Goal: Information Seeking & Learning: Learn about a topic

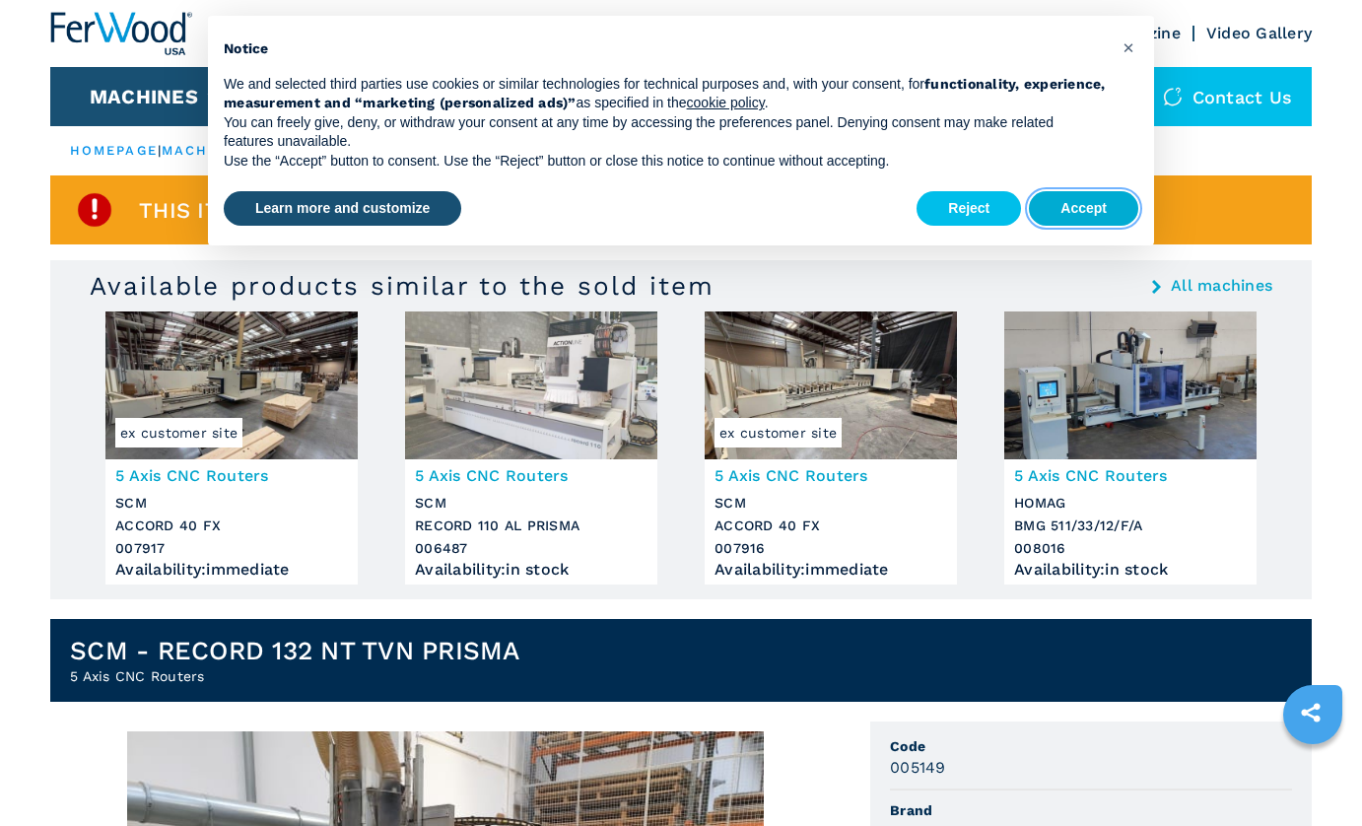
click at [1072, 202] on button "Accept" at bounding box center [1083, 208] width 109 height 35
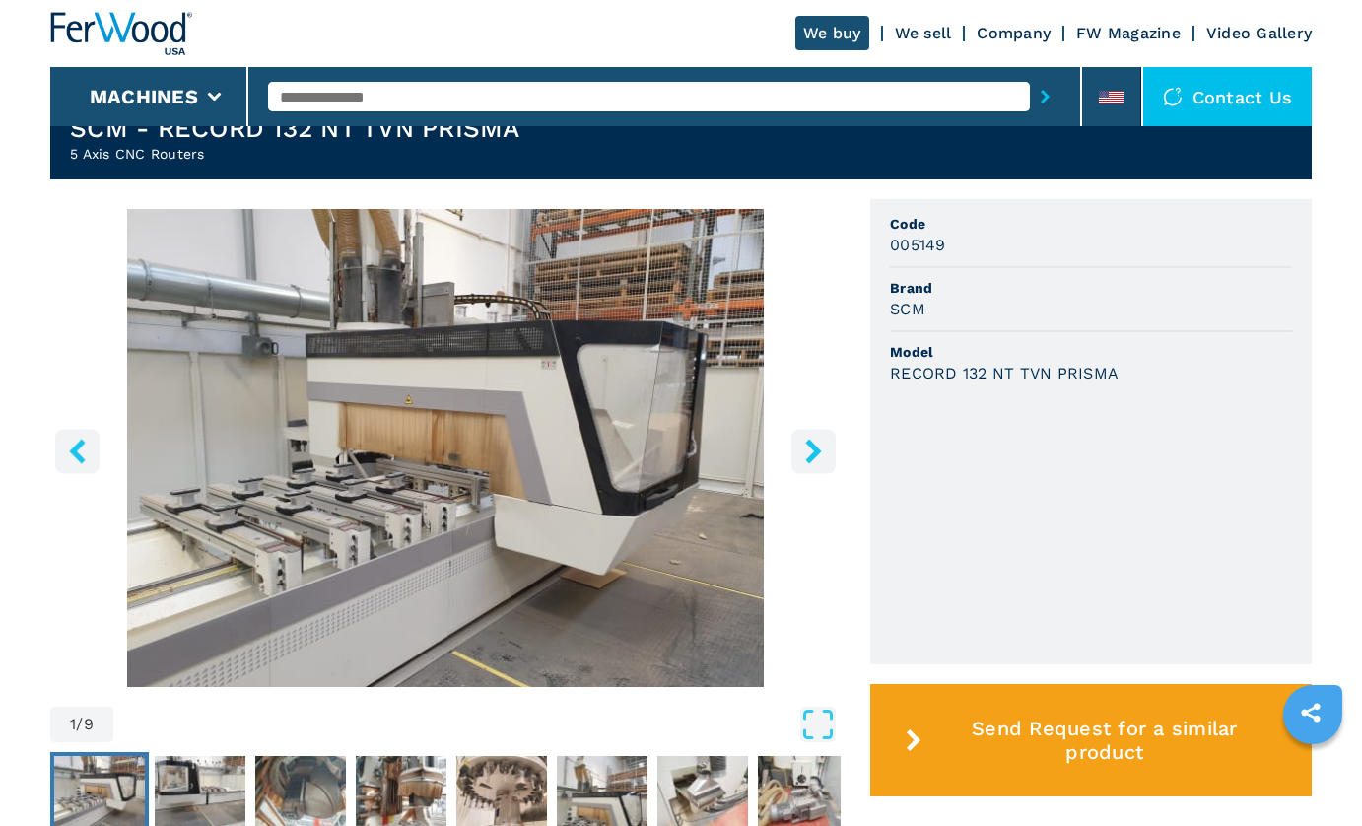
scroll to position [523, 0]
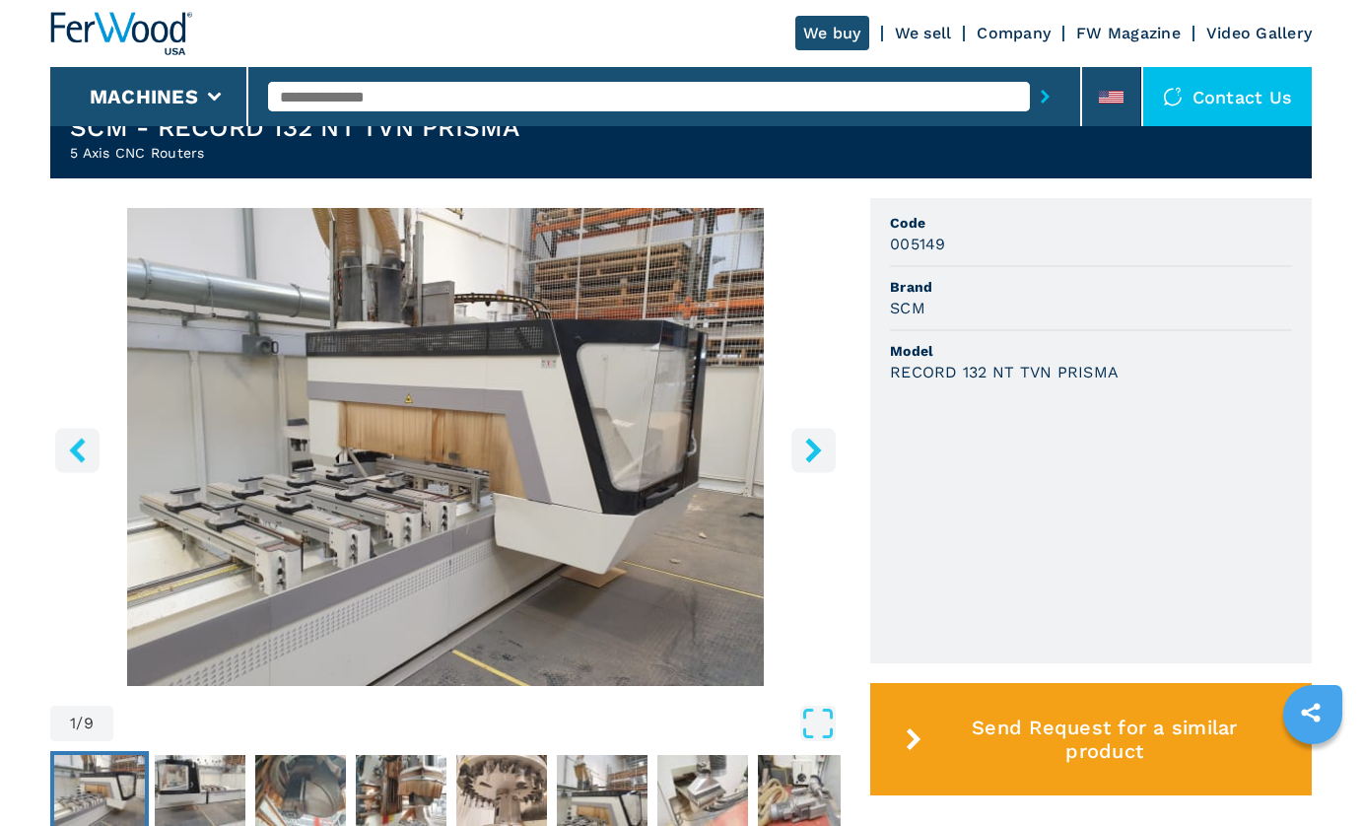
click at [810, 448] on icon "right-button" at bounding box center [813, 450] width 25 height 25
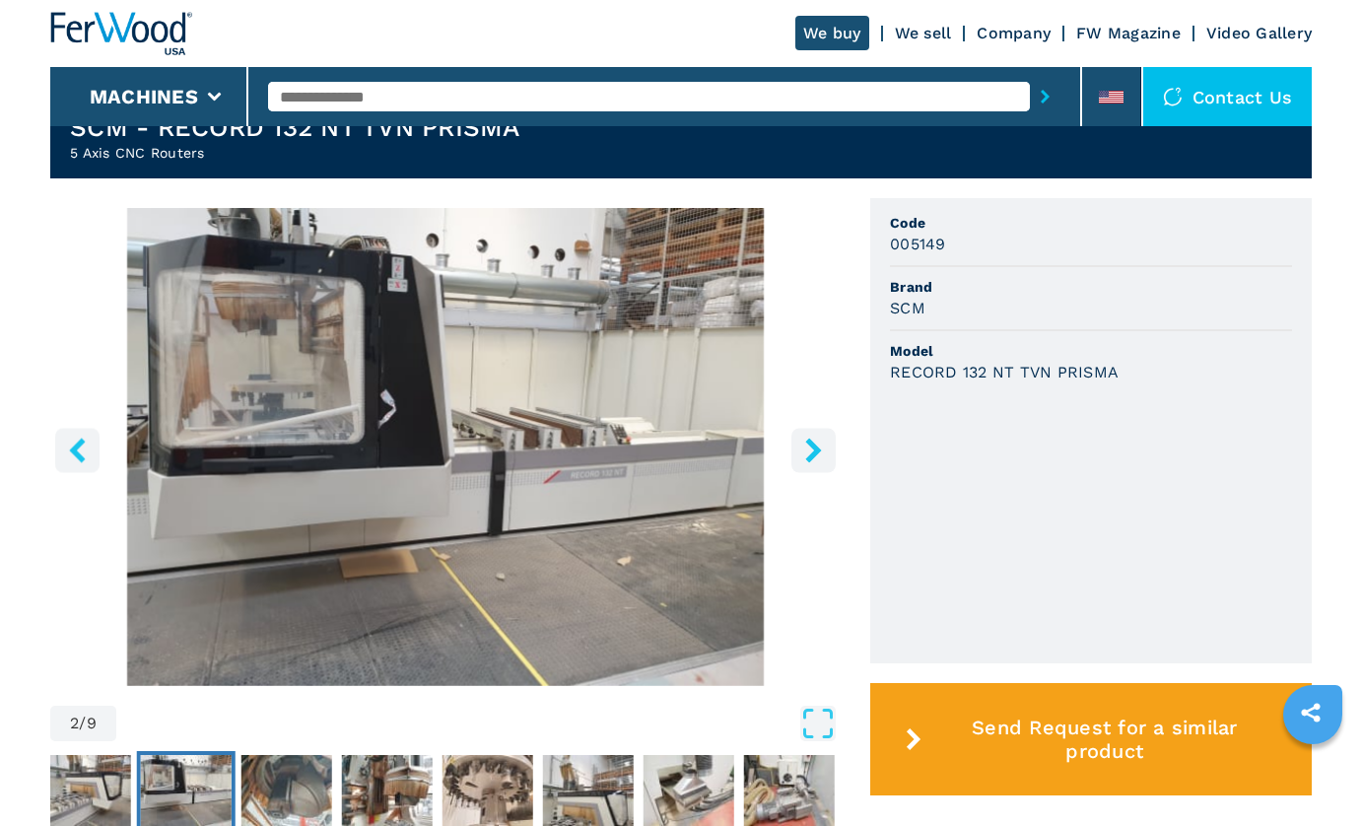
click at [810, 448] on icon "right-button" at bounding box center [813, 450] width 25 height 25
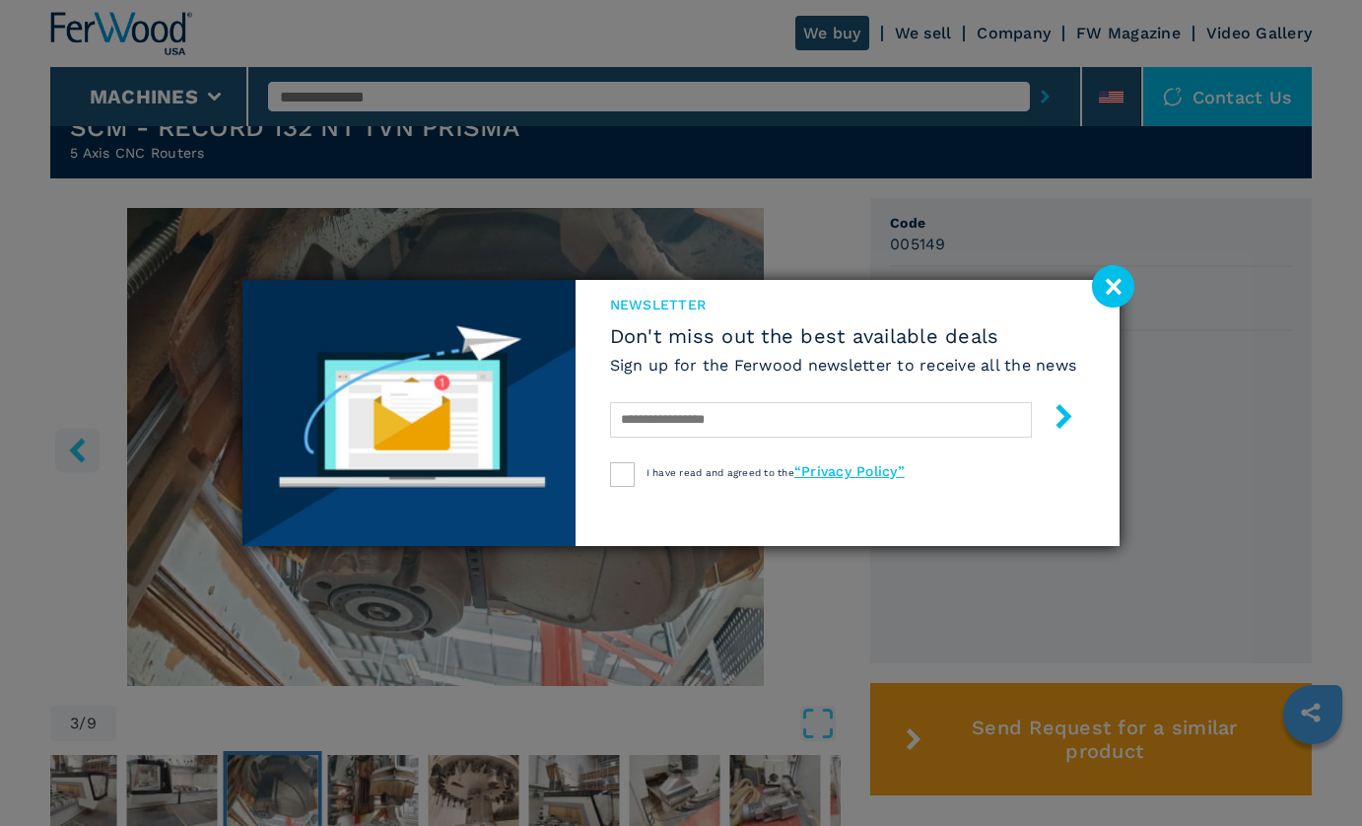
click at [1109, 285] on image at bounding box center [1113, 286] width 42 height 42
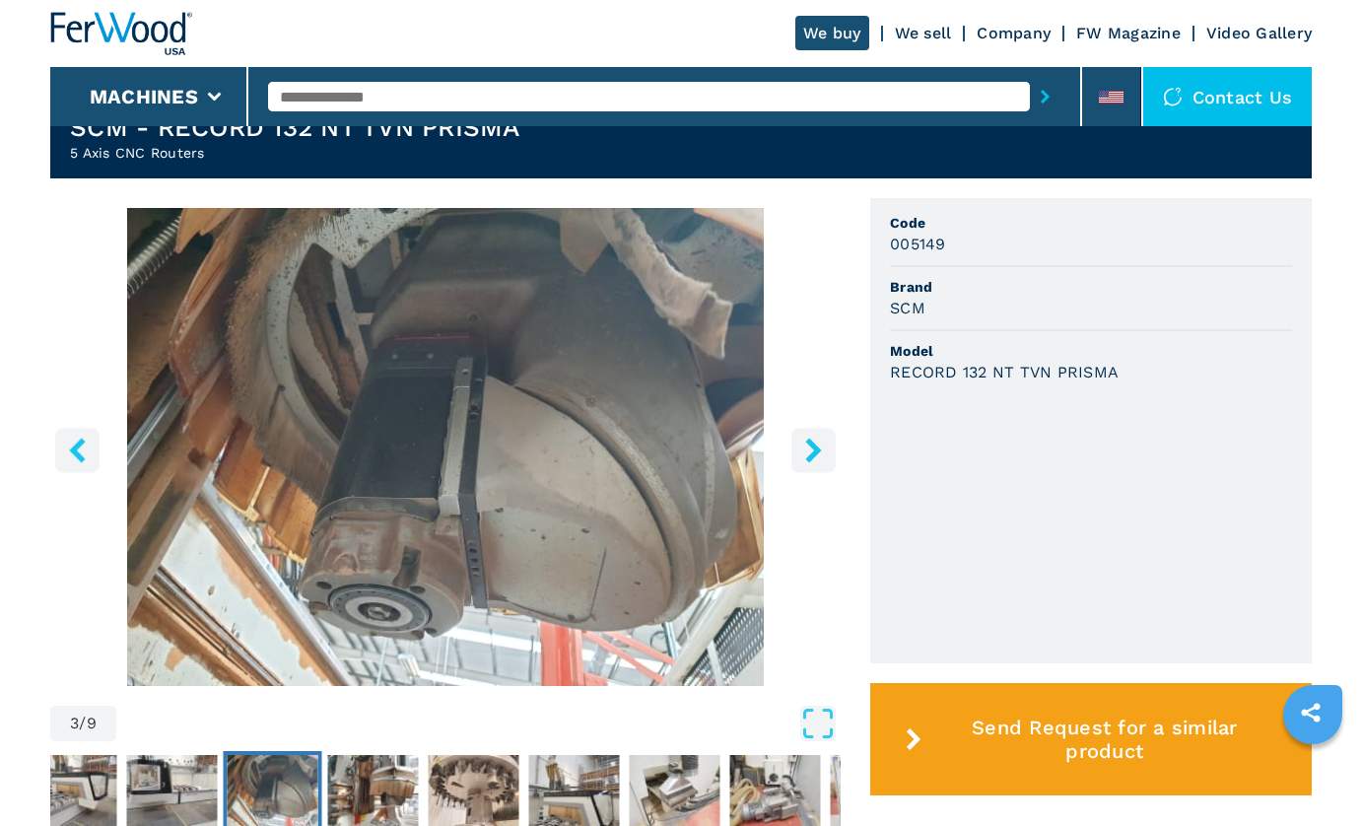
click at [815, 448] on icon "right-button" at bounding box center [813, 450] width 16 height 25
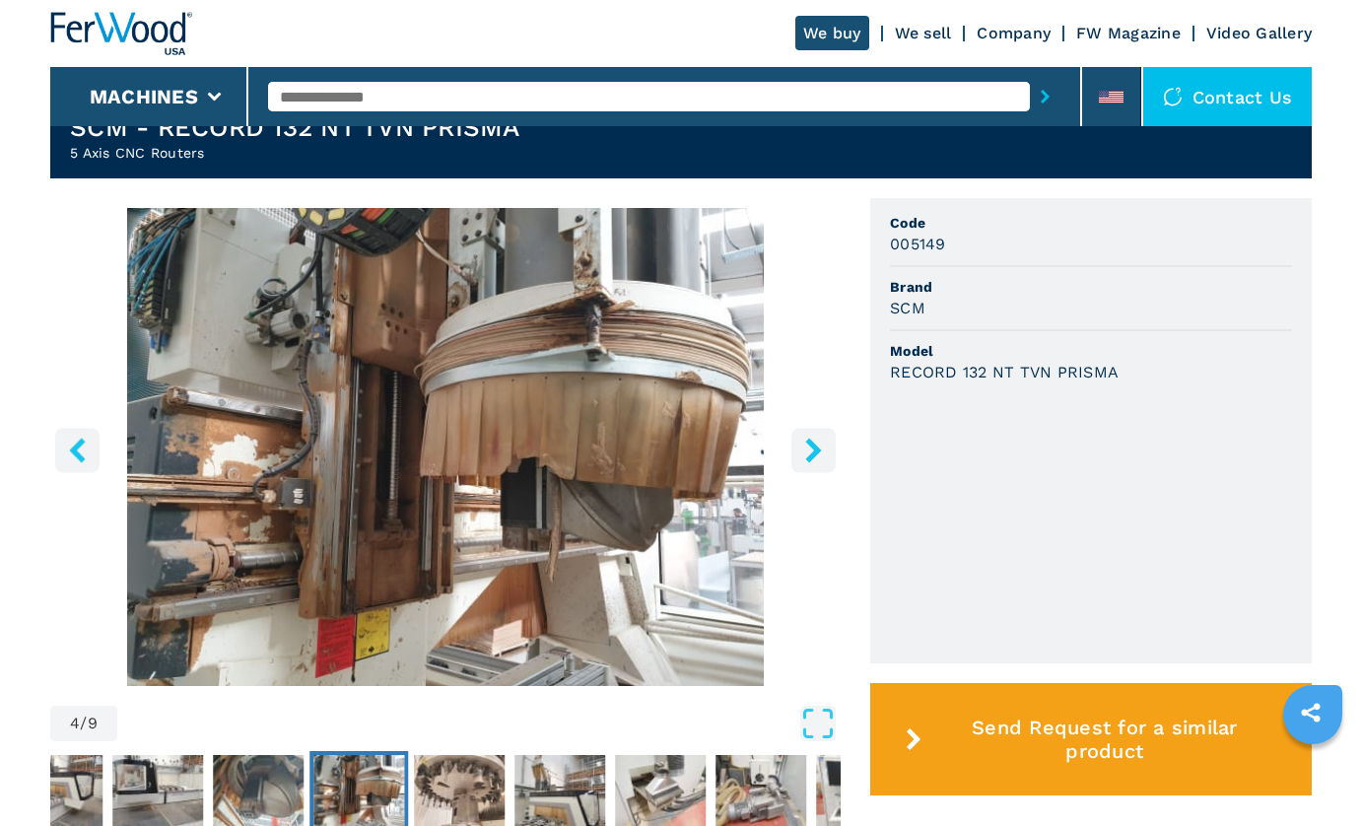
click at [815, 448] on icon "right-button" at bounding box center [813, 450] width 16 height 25
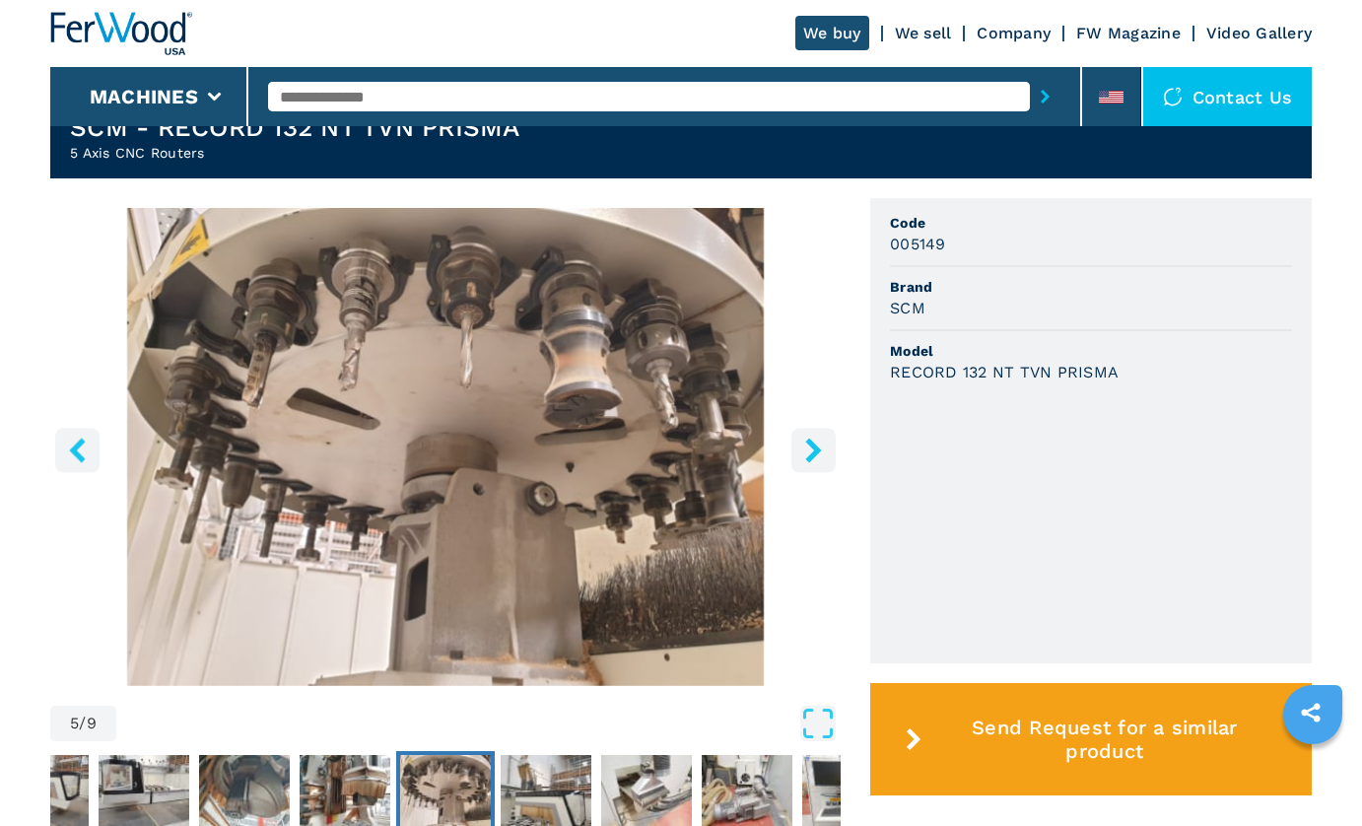
click at [815, 448] on icon "right-button" at bounding box center [813, 450] width 16 height 25
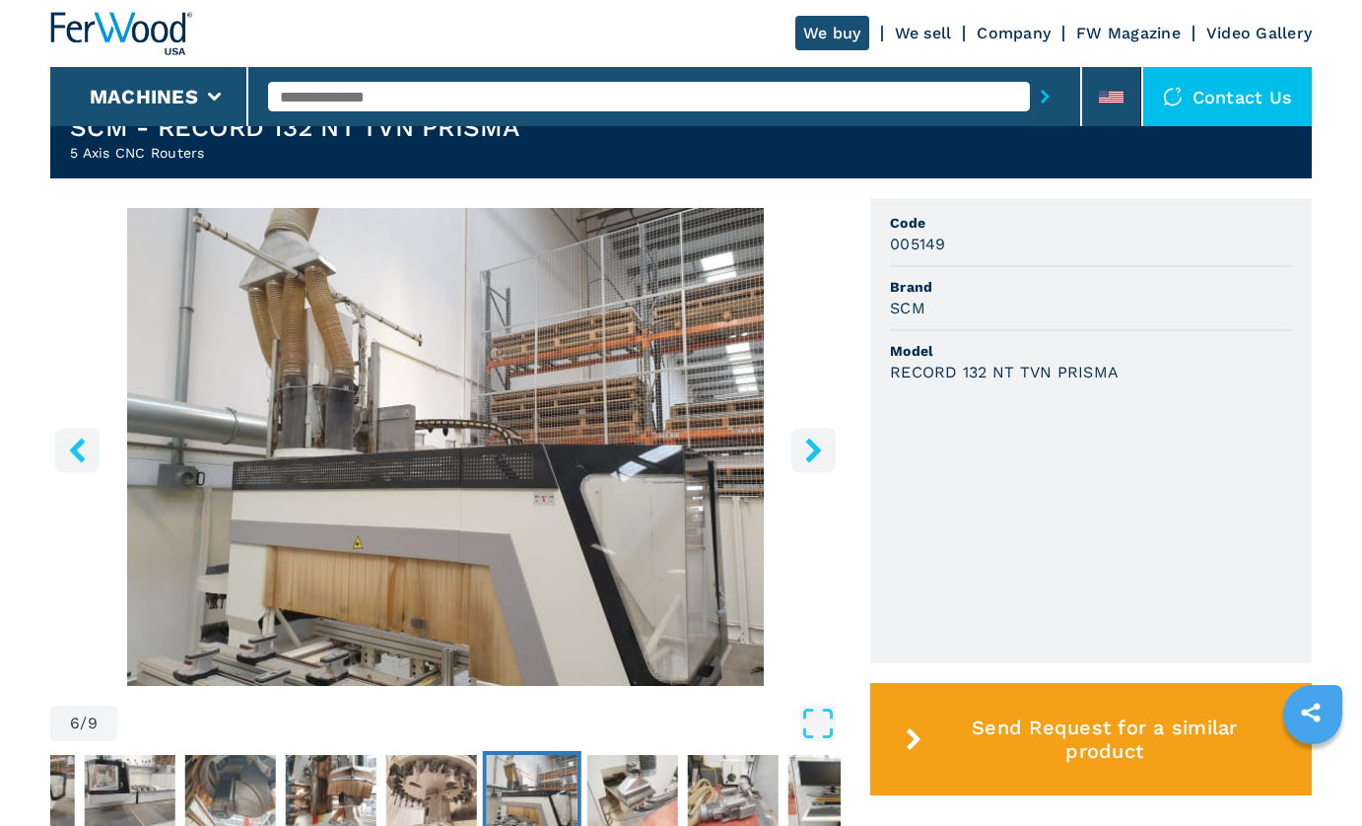
click at [815, 448] on icon "right-button" at bounding box center [813, 450] width 16 height 25
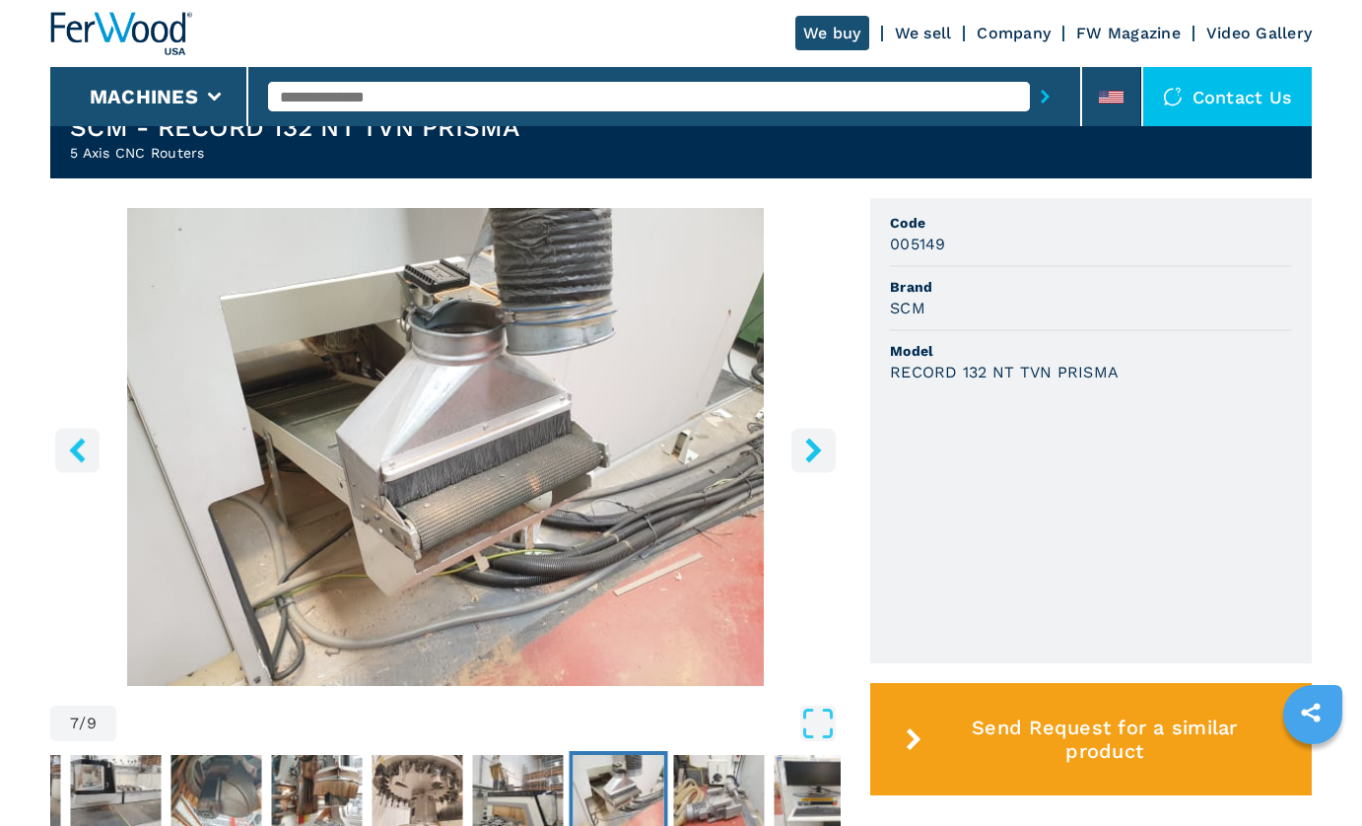
click at [815, 448] on icon "right-button" at bounding box center [813, 450] width 16 height 25
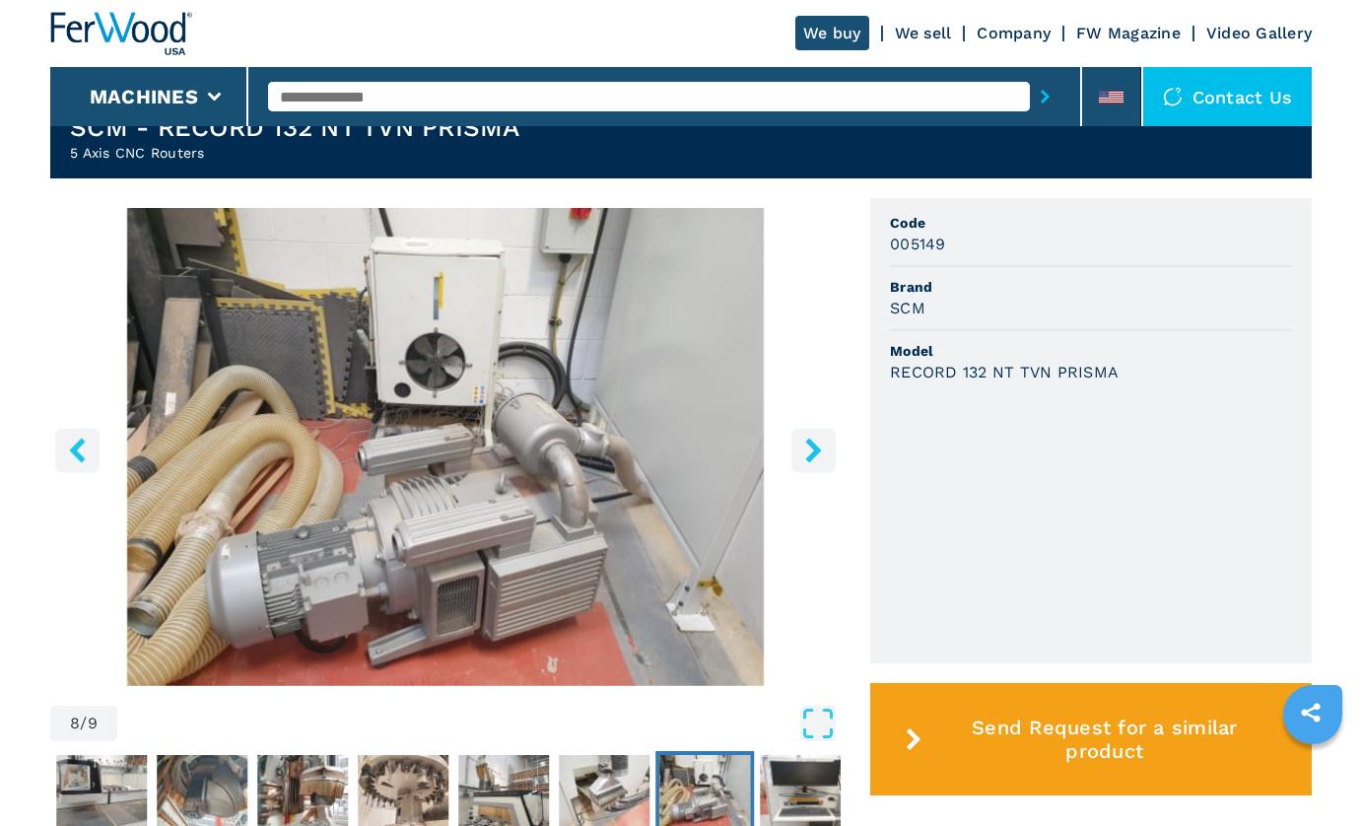
click at [815, 447] on icon "right-button" at bounding box center [813, 450] width 16 height 25
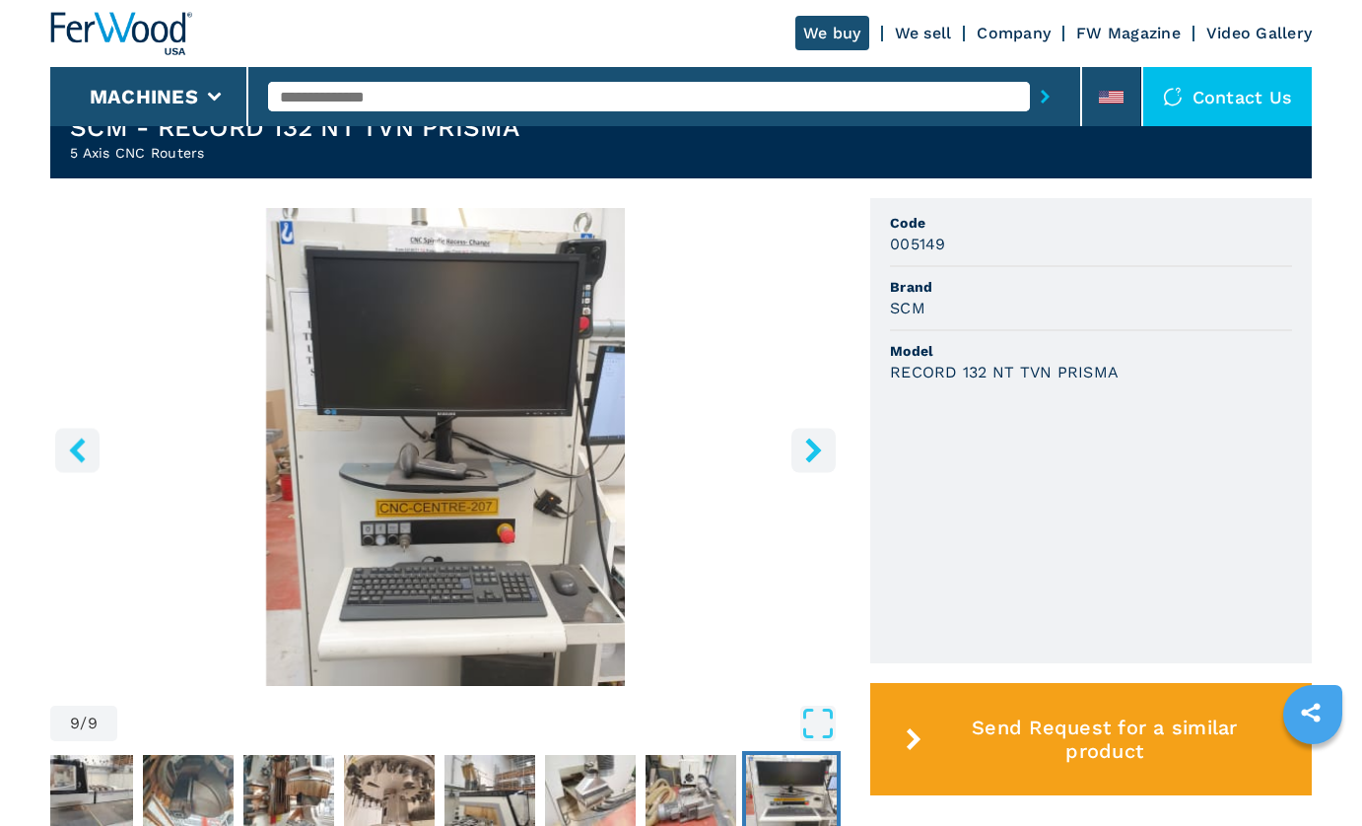
click at [815, 447] on icon "right-button" at bounding box center [813, 450] width 16 height 25
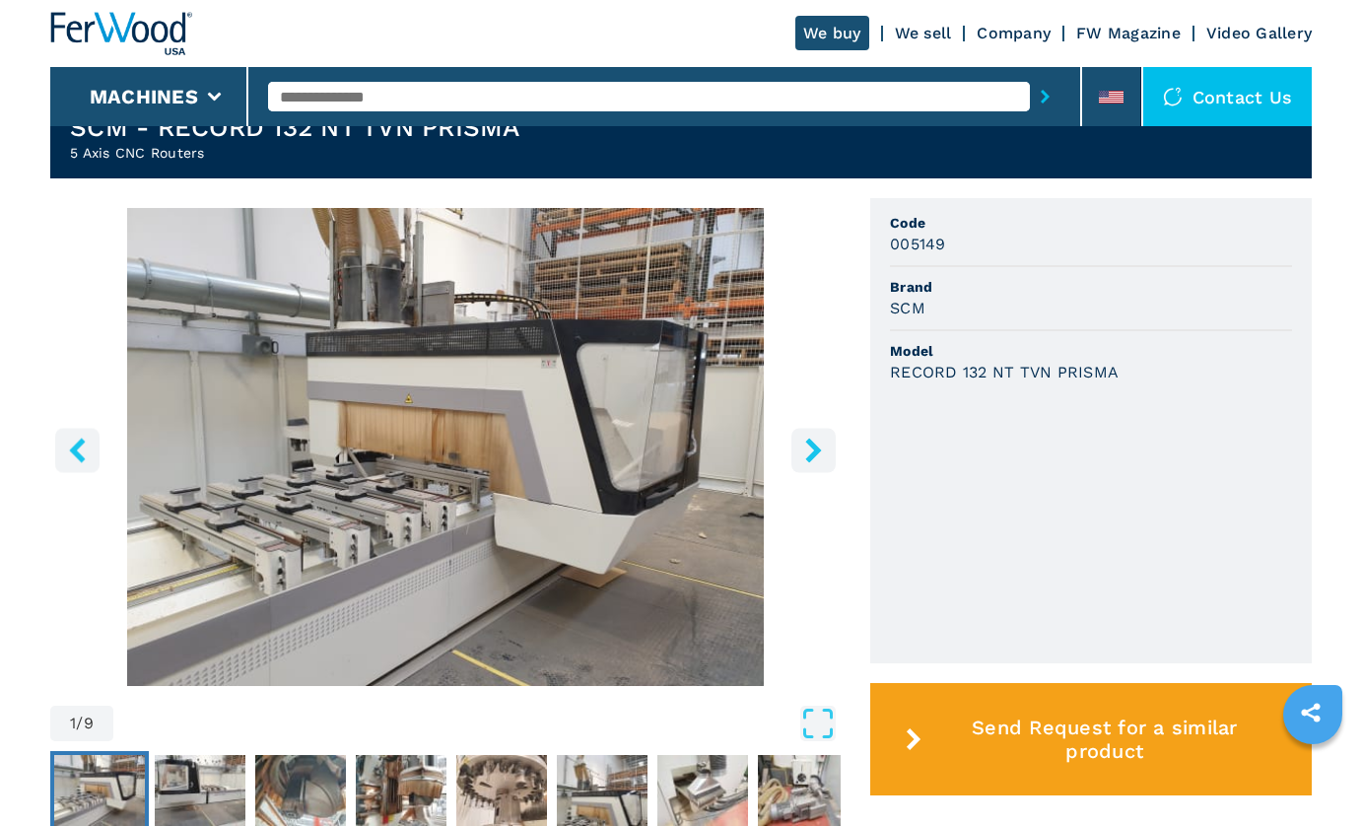
click at [815, 447] on icon "right-button" at bounding box center [813, 450] width 16 height 25
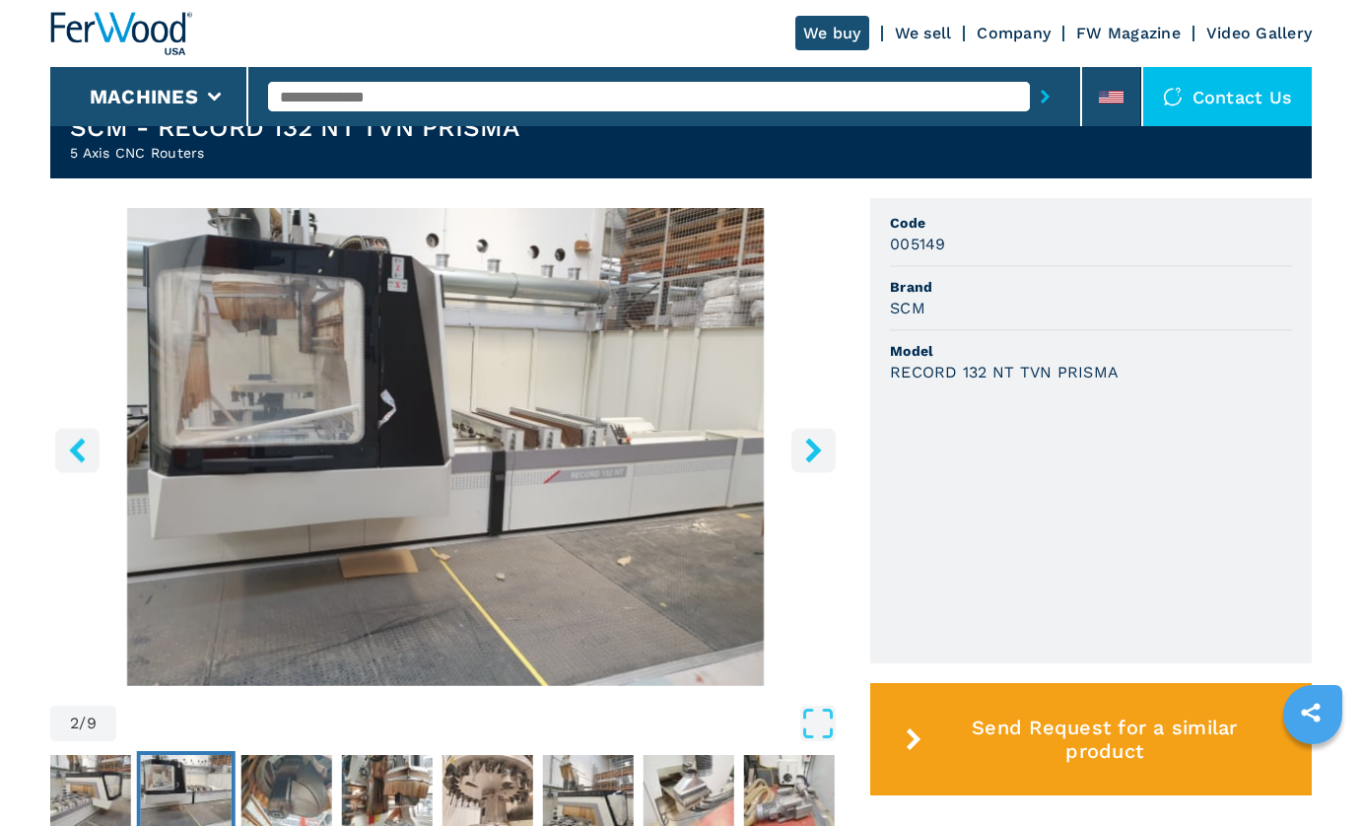
click at [815, 447] on icon "right-button" at bounding box center [813, 450] width 16 height 25
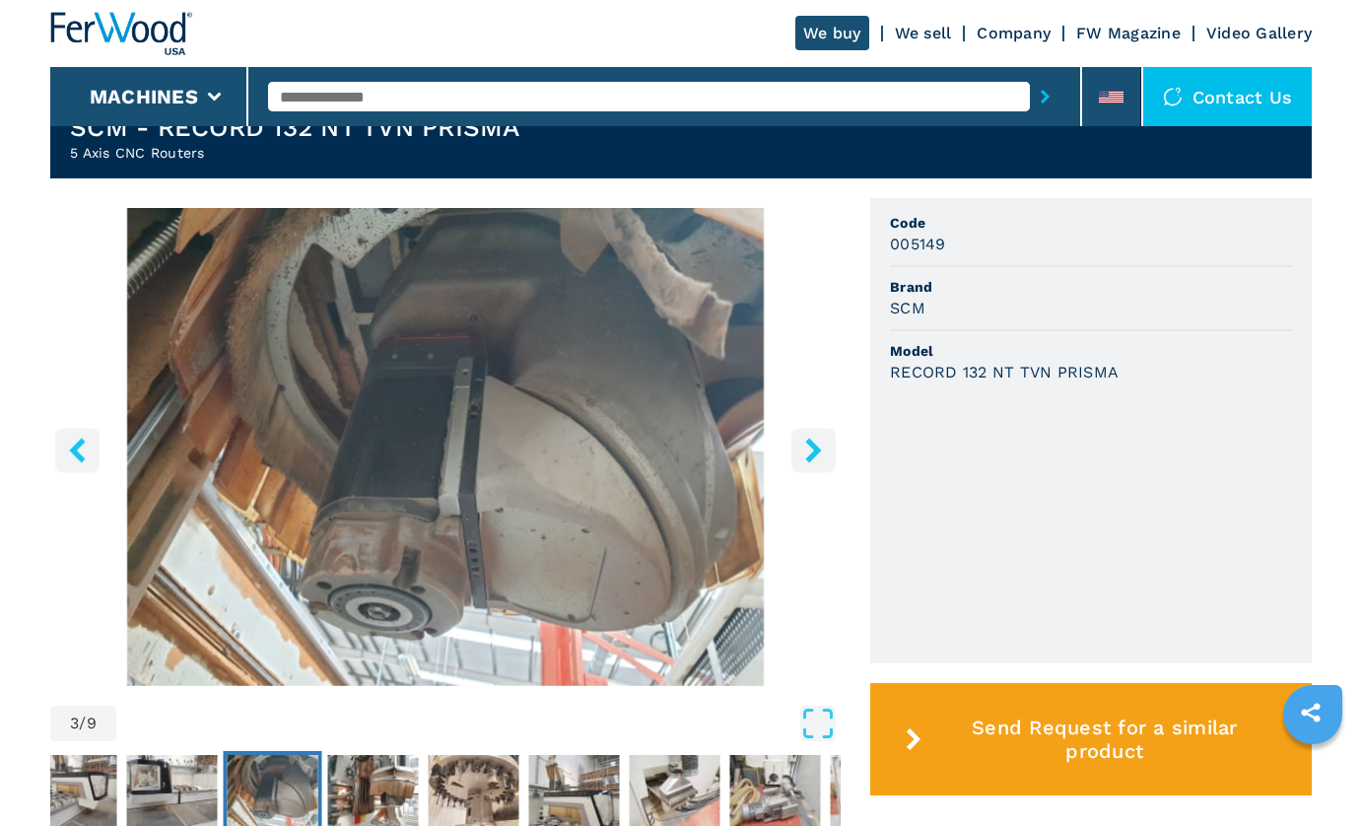
click at [815, 447] on icon "right-button" at bounding box center [813, 450] width 16 height 25
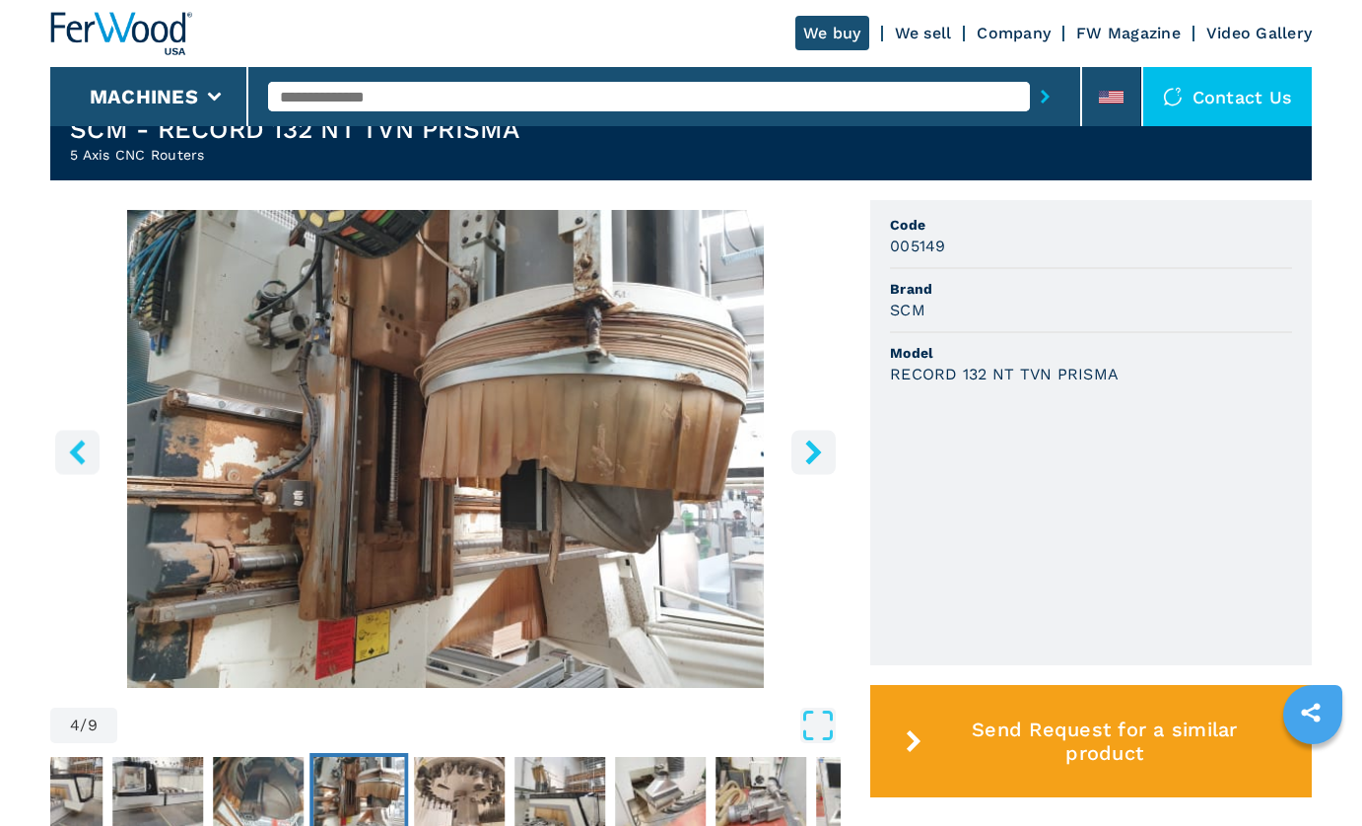
scroll to position [469, 0]
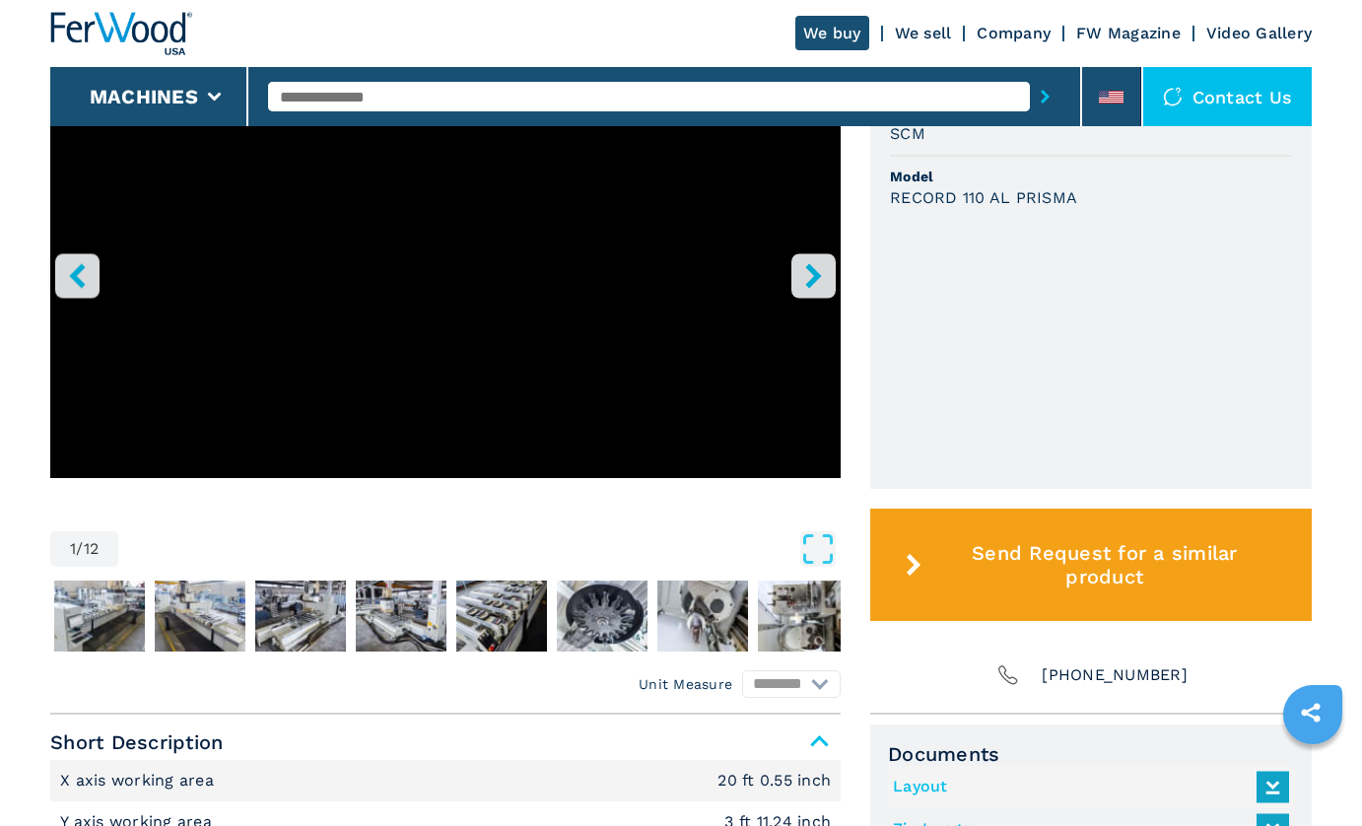
scroll to position [754, 0]
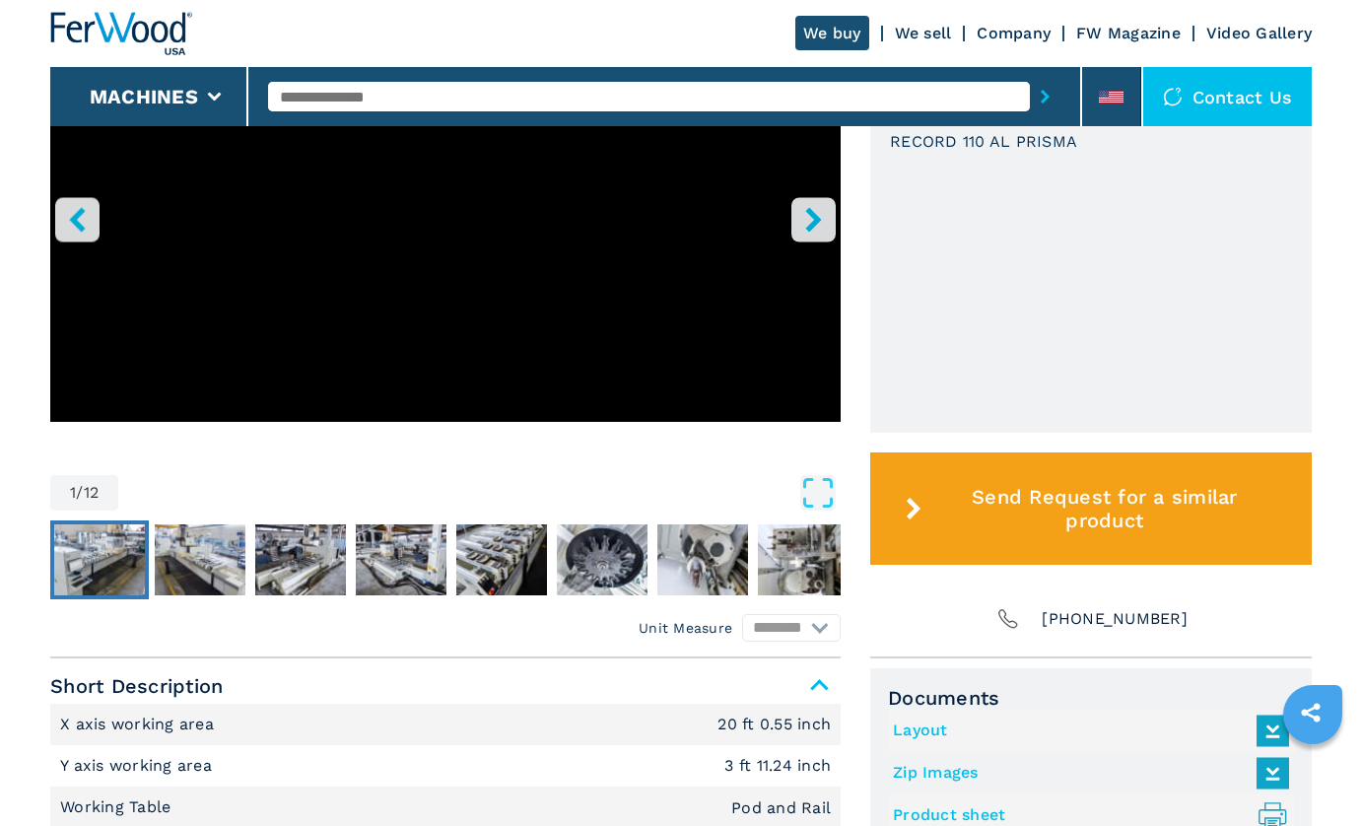
click at [118, 554] on img "Go to Slide 2" at bounding box center [99, 559] width 91 height 71
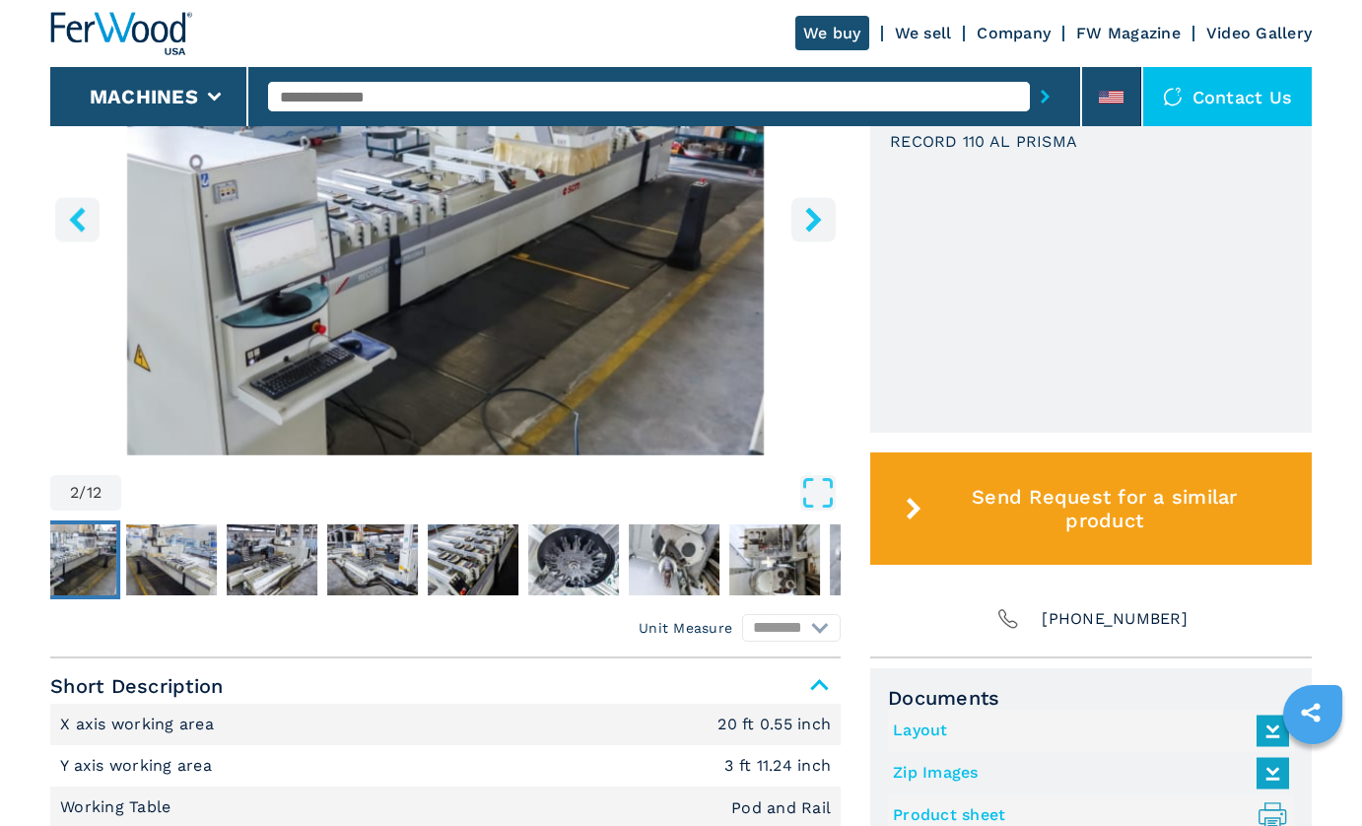
click at [522, 339] on img "Go to Slide 2" at bounding box center [445, 216] width 790 height 478
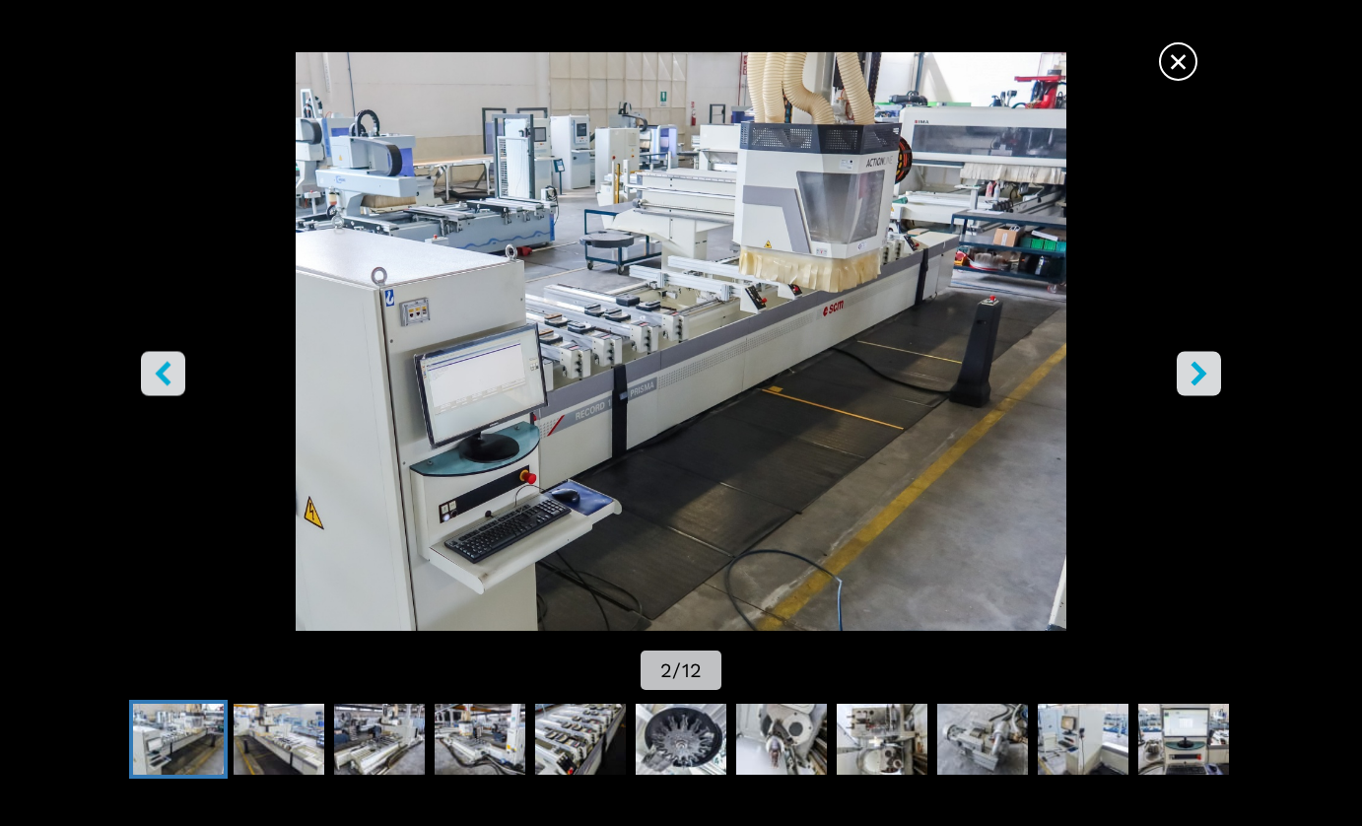
click at [1193, 371] on icon "right-button" at bounding box center [1199, 374] width 25 height 25
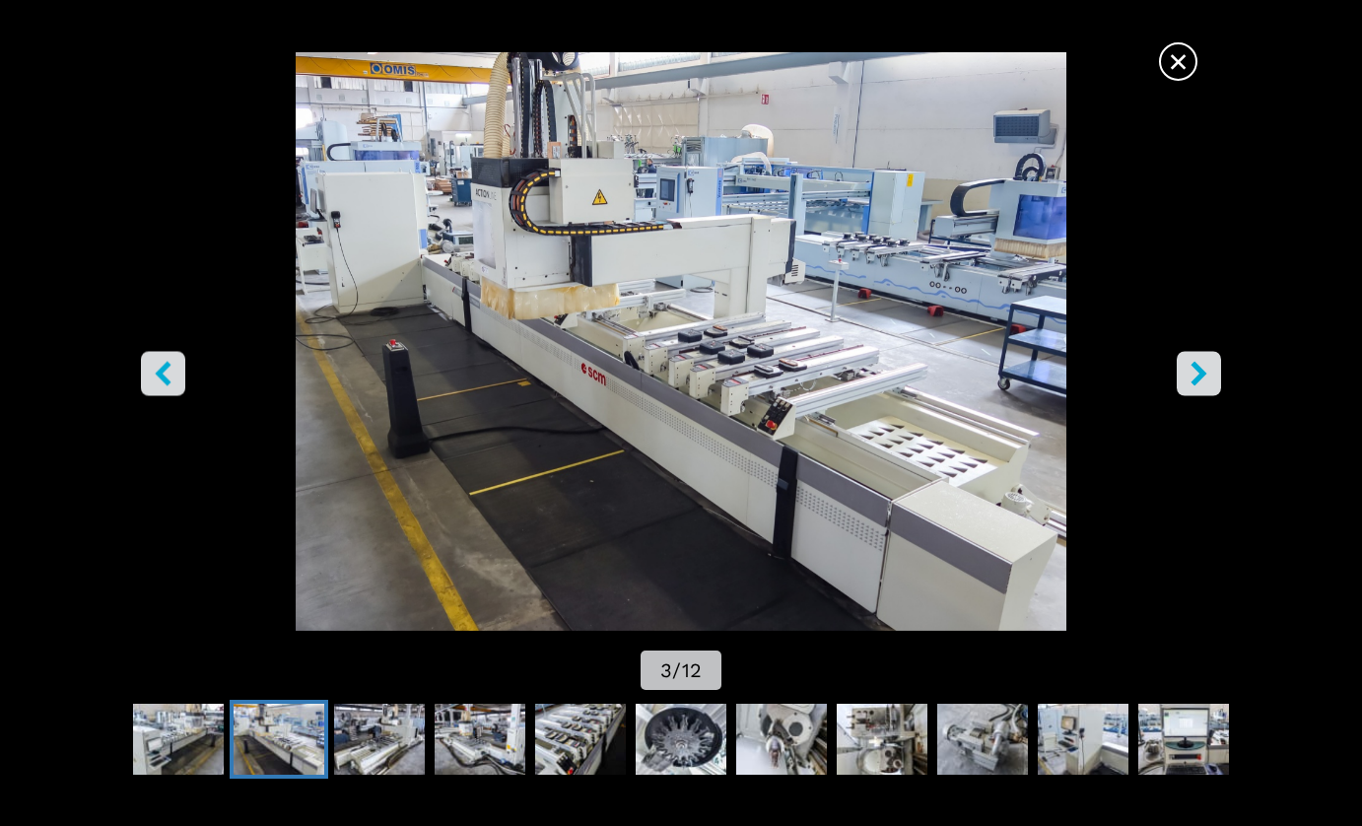
scroll to position [724, 0]
click at [1194, 375] on icon "right-button" at bounding box center [1199, 374] width 25 height 25
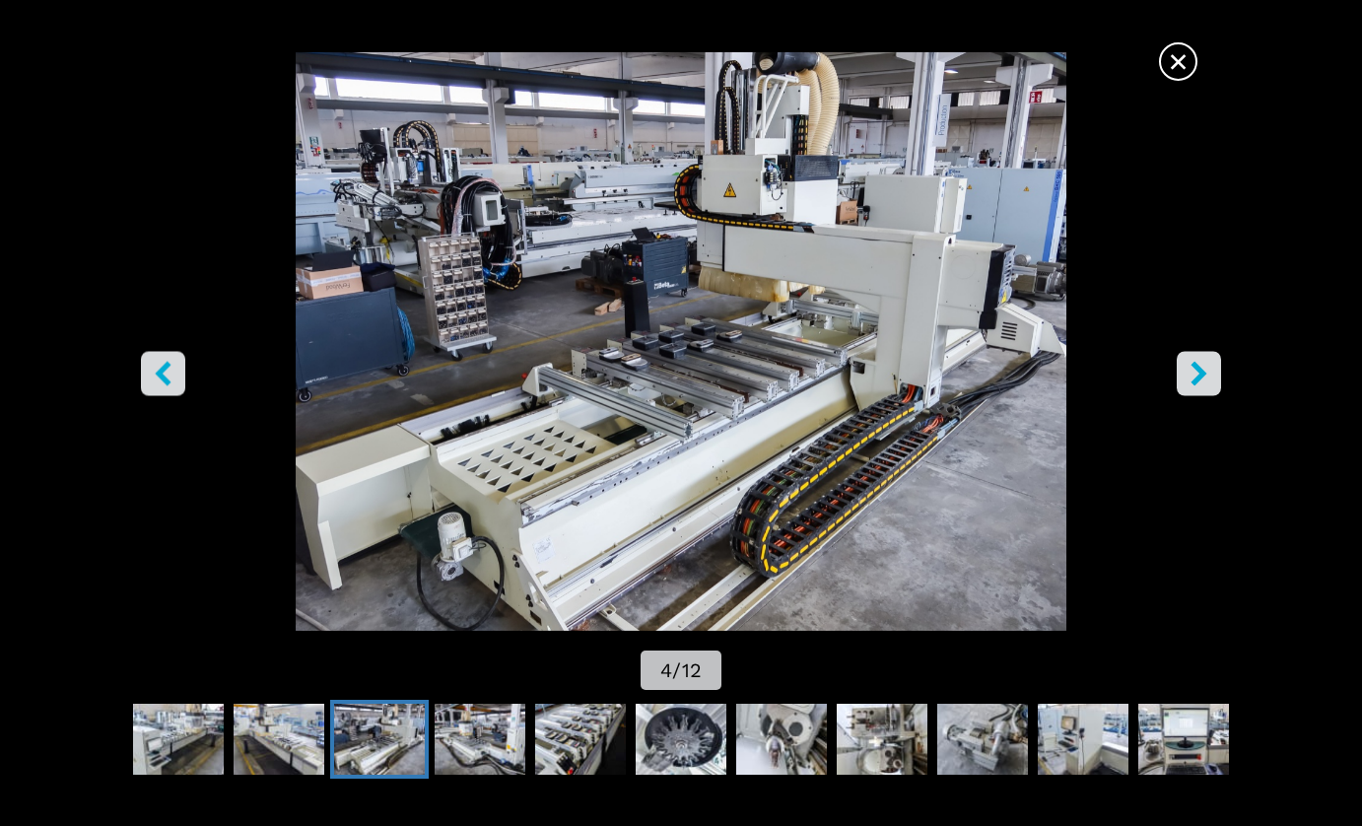
click at [1199, 376] on icon "right-button" at bounding box center [1199, 374] width 16 height 25
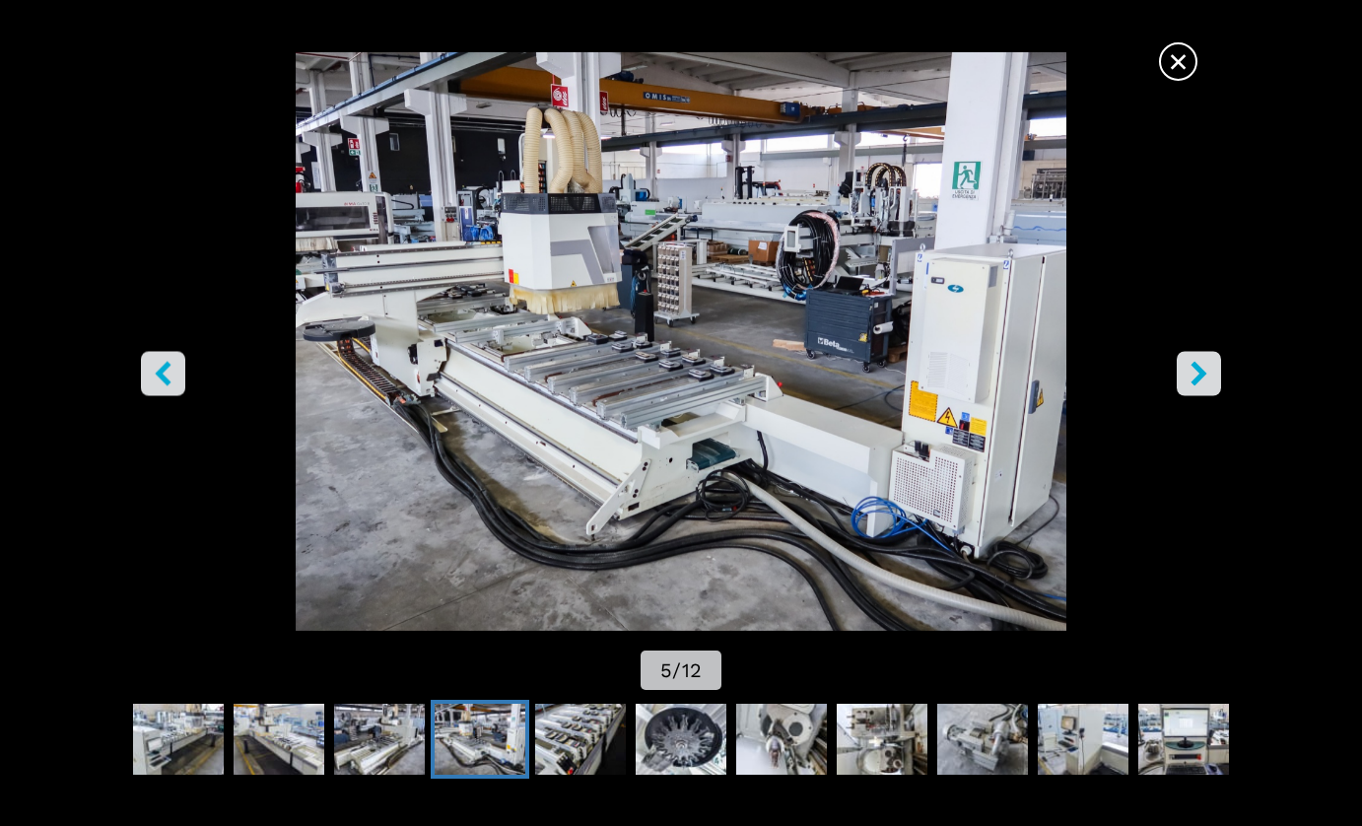
click at [1203, 368] on icon "right-button" at bounding box center [1199, 374] width 25 height 25
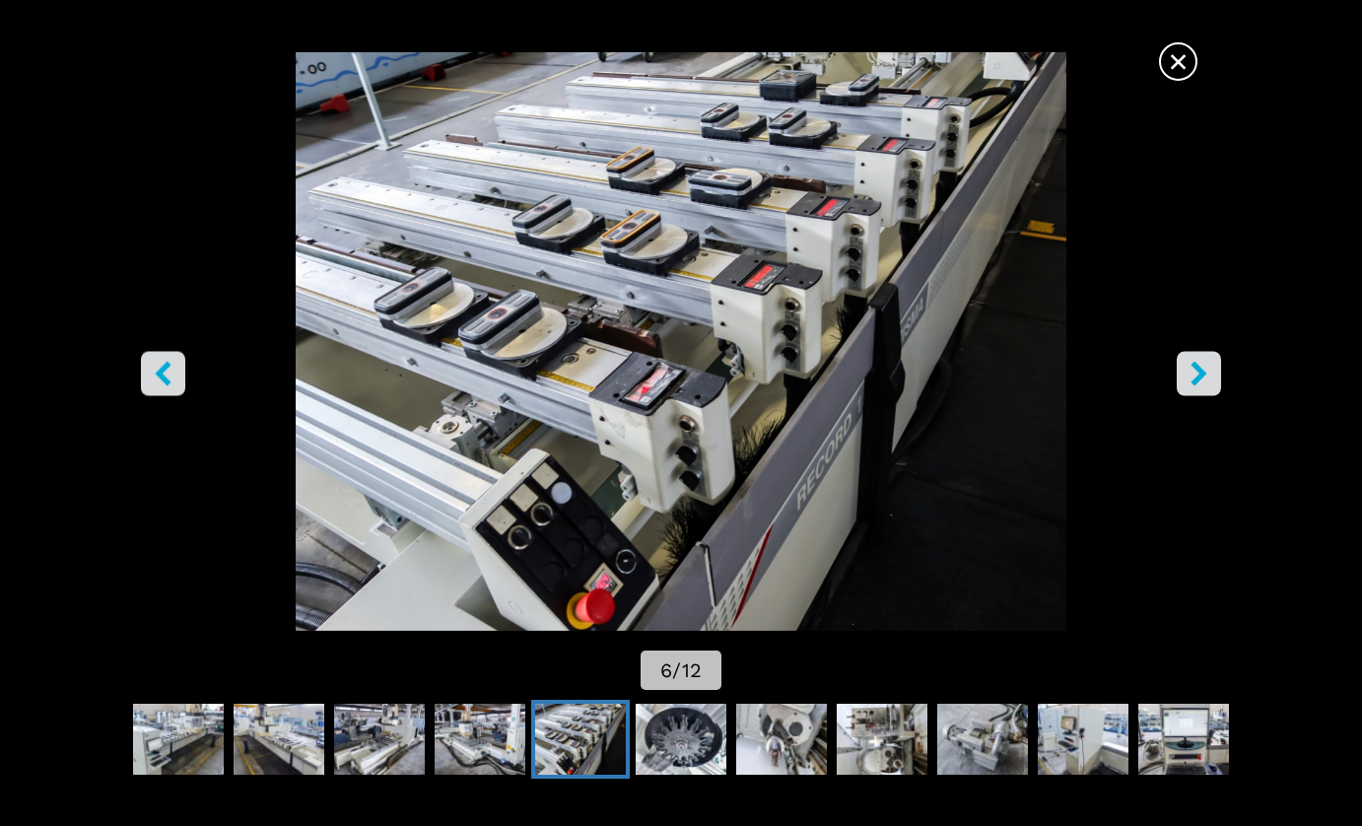
click at [1201, 376] on icon "right-button" at bounding box center [1199, 374] width 16 height 25
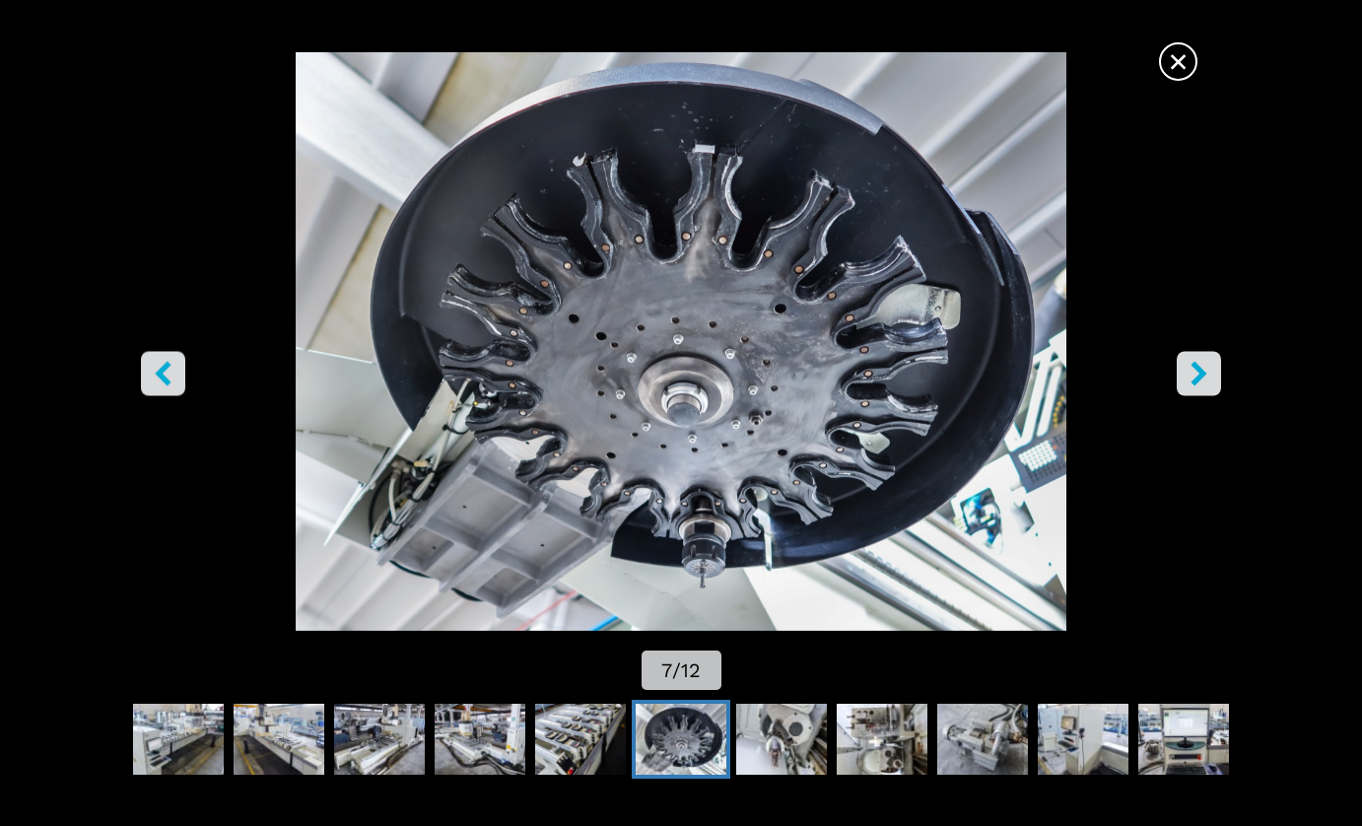
click at [1199, 377] on icon "right-button" at bounding box center [1199, 374] width 16 height 25
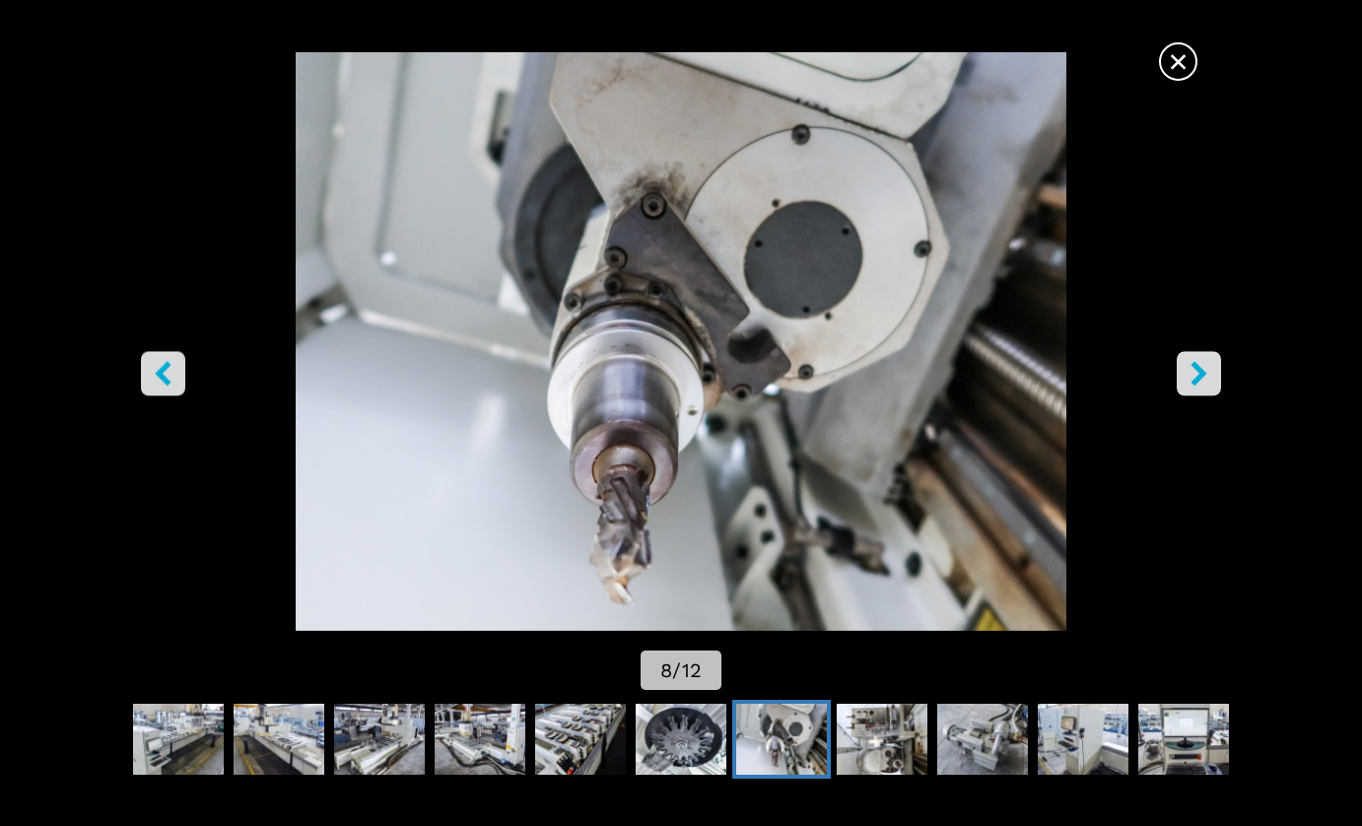
click at [1199, 377] on icon "right-button" at bounding box center [1199, 374] width 16 height 25
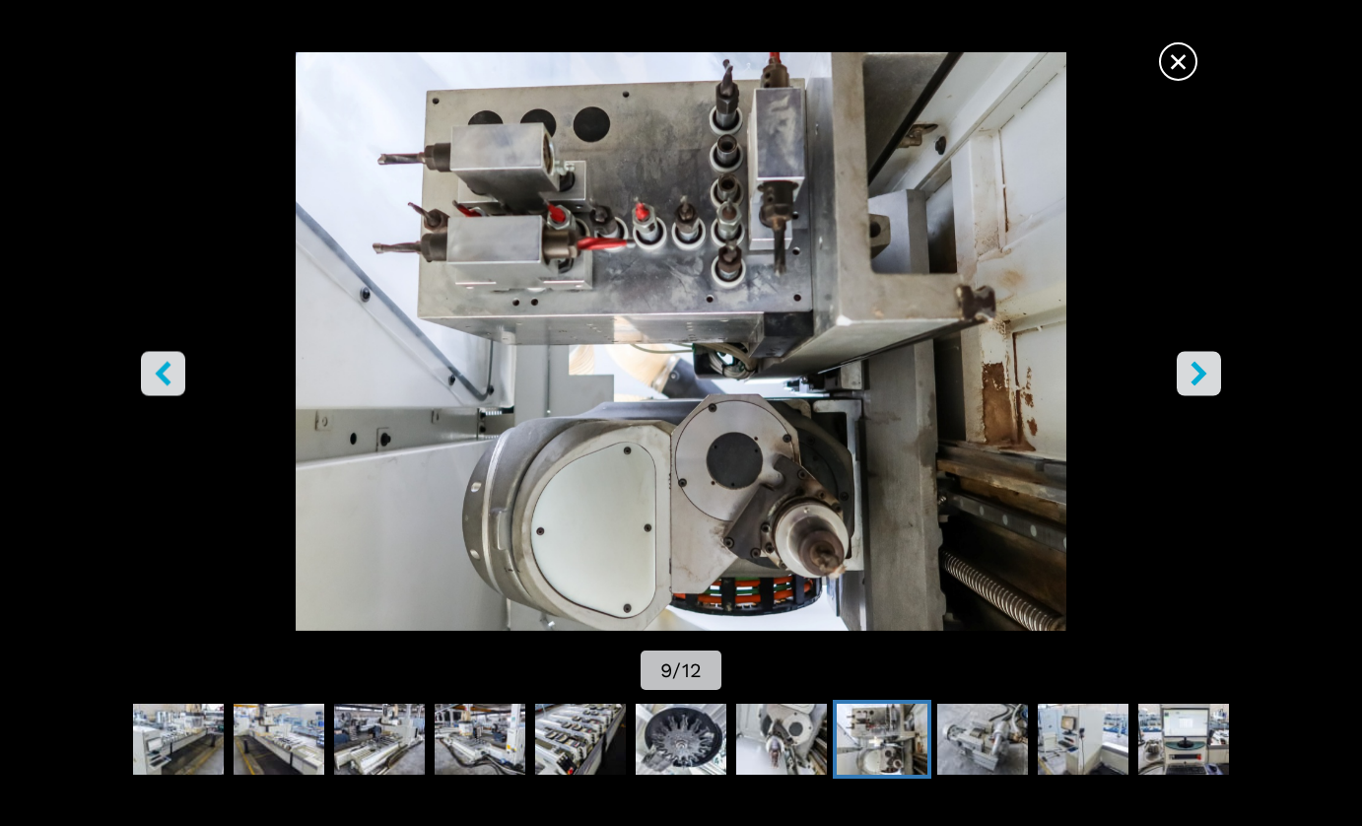
click at [1199, 377] on icon "right-button" at bounding box center [1199, 374] width 16 height 25
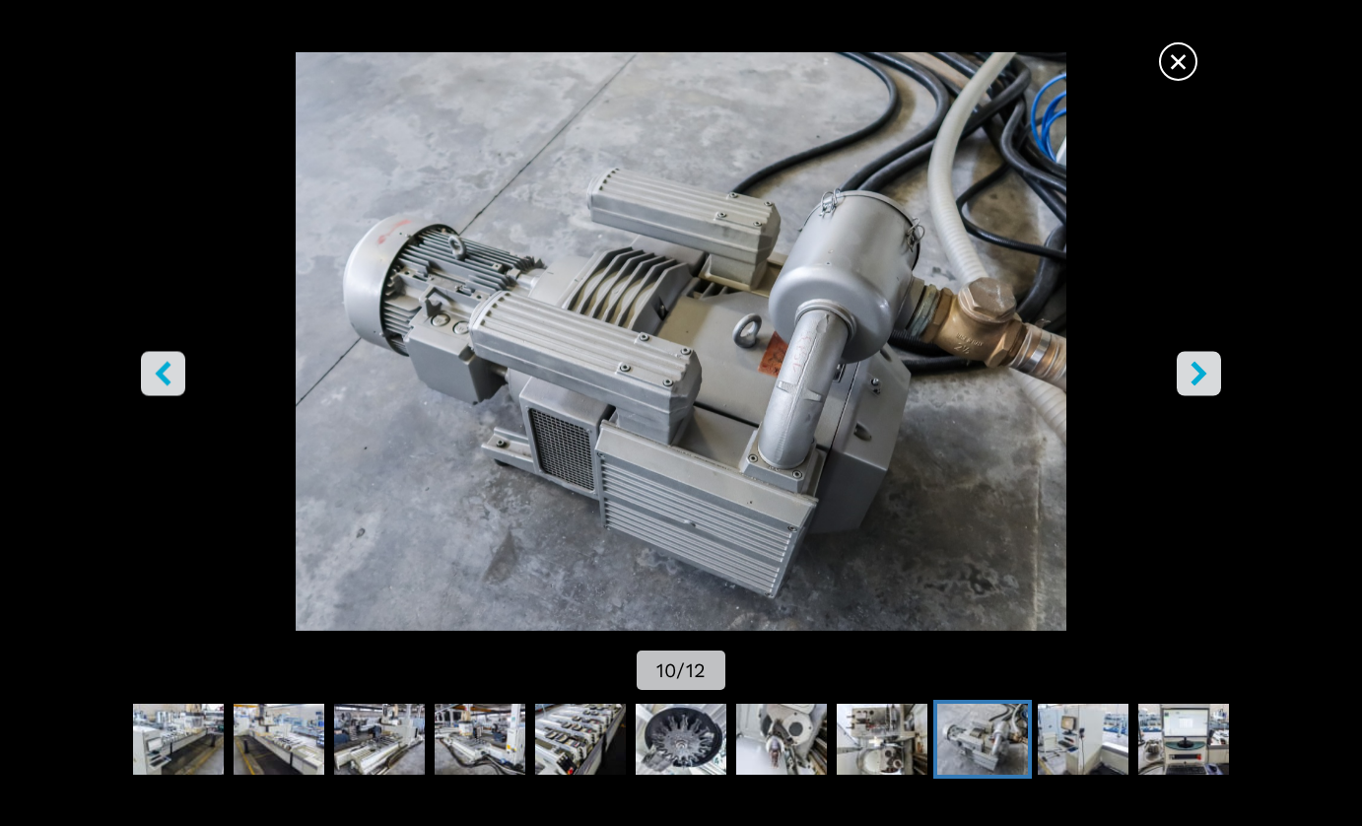
click at [1199, 377] on icon "right-button" at bounding box center [1199, 374] width 16 height 25
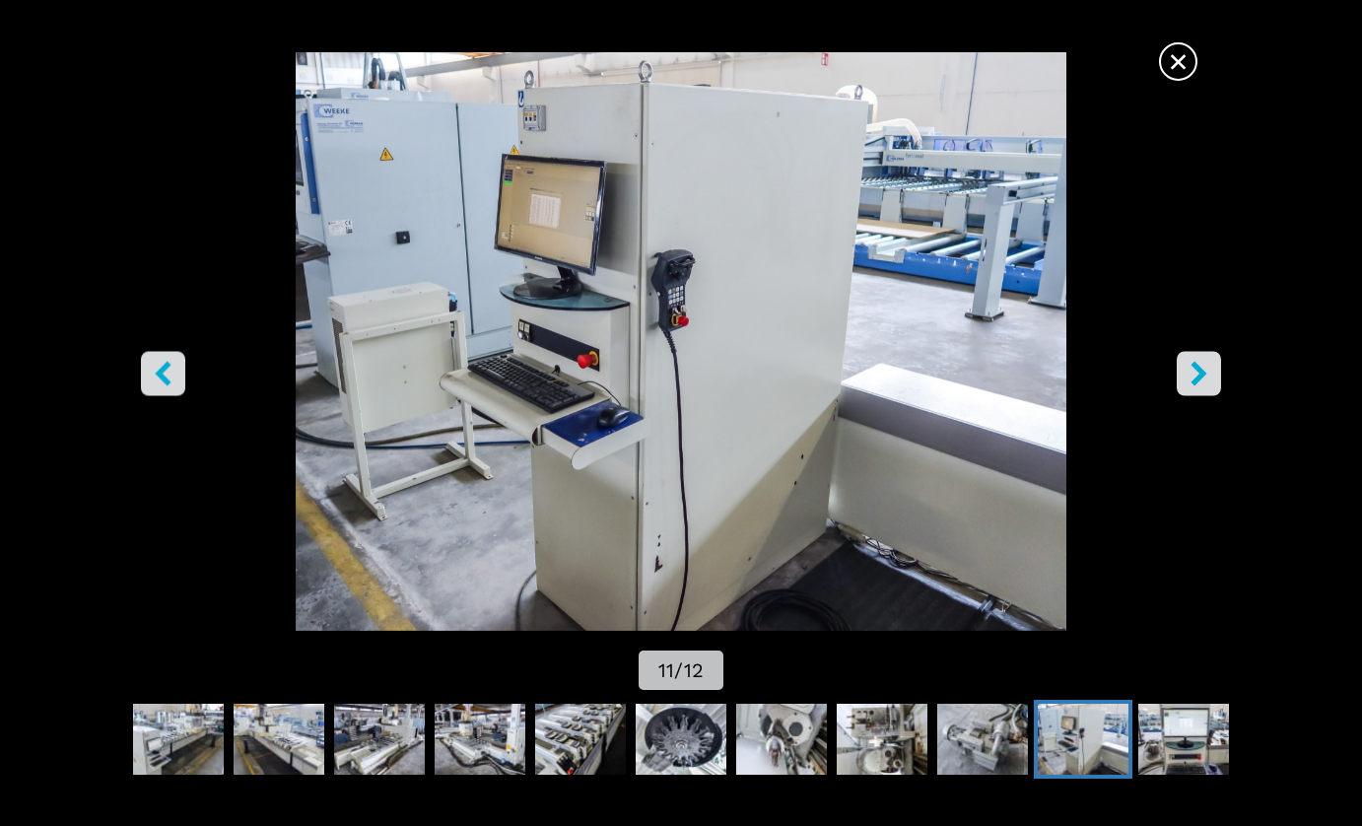
click at [1199, 377] on icon "right-button" at bounding box center [1199, 374] width 16 height 25
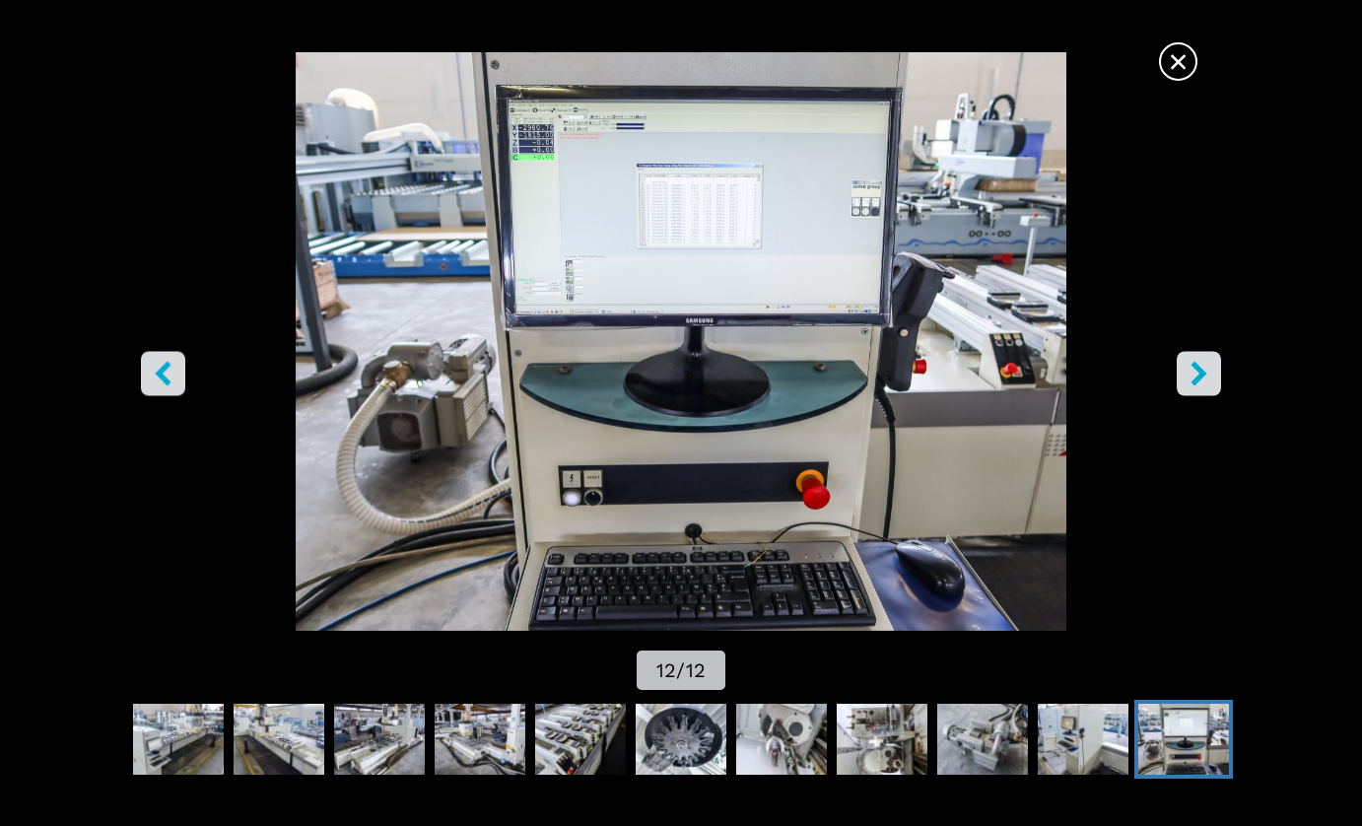
click at [1199, 377] on icon "right-button" at bounding box center [1199, 374] width 16 height 25
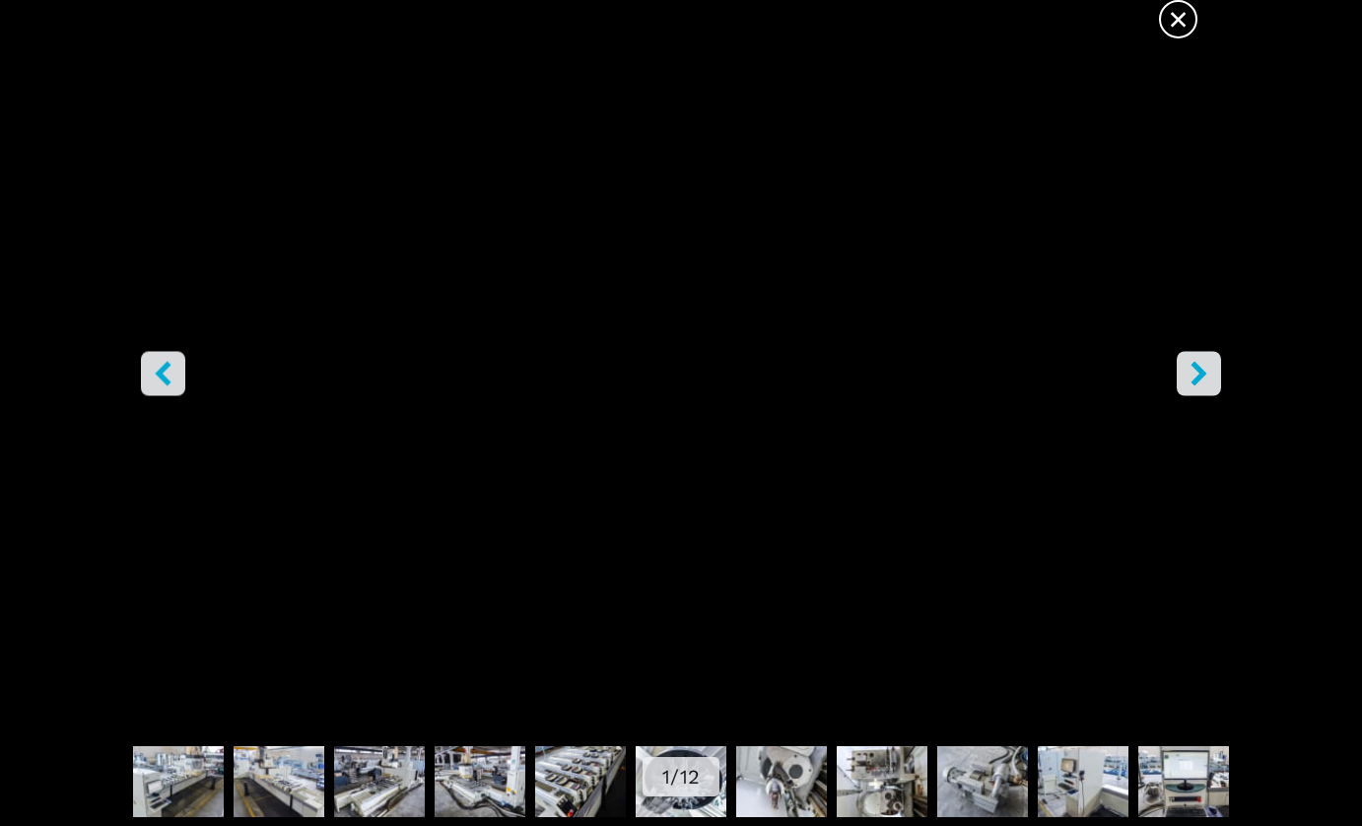
click at [1199, 377] on icon "right-button" at bounding box center [1199, 374] width 16 height 25
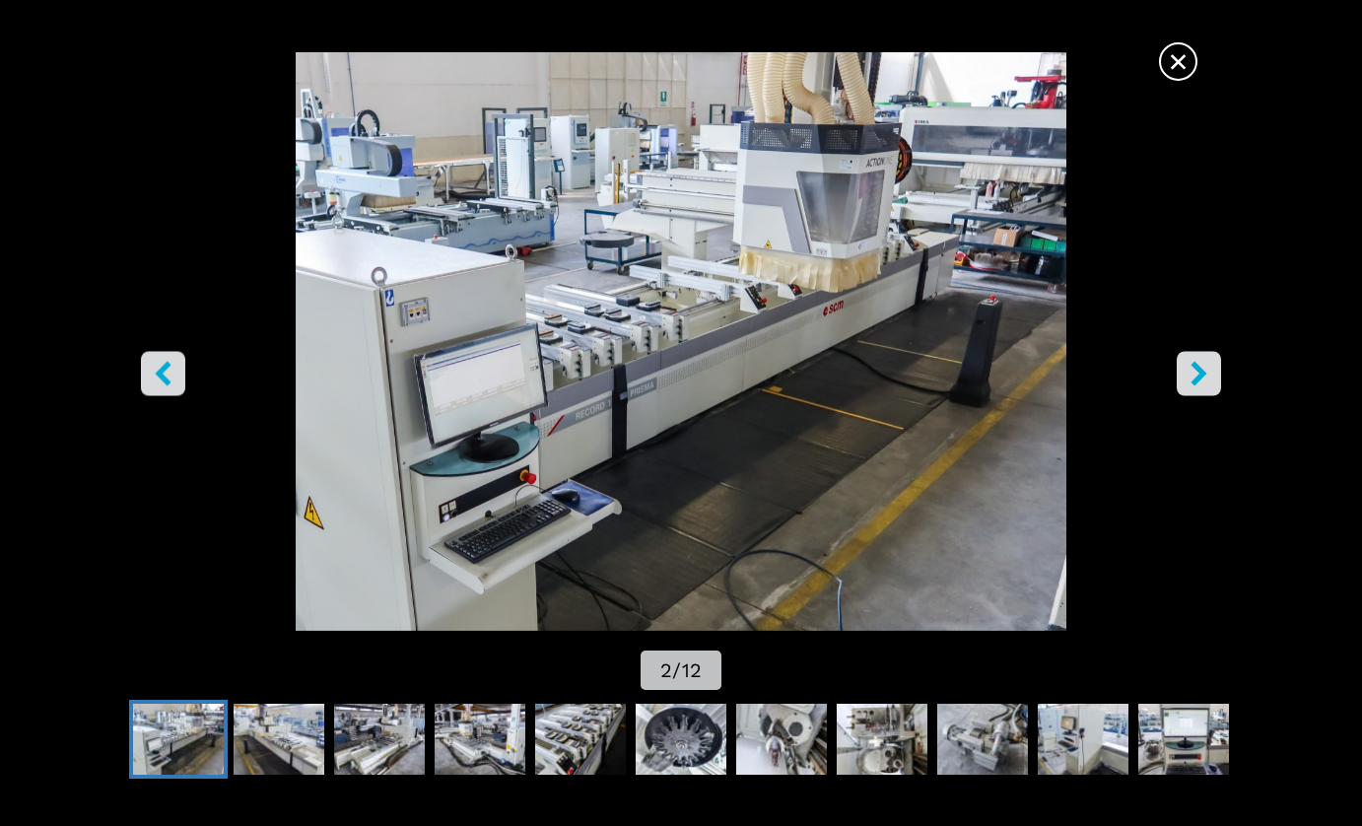
click at [1174, 63] on span "×" at bounding box center [1178, 57] width 34 height 34
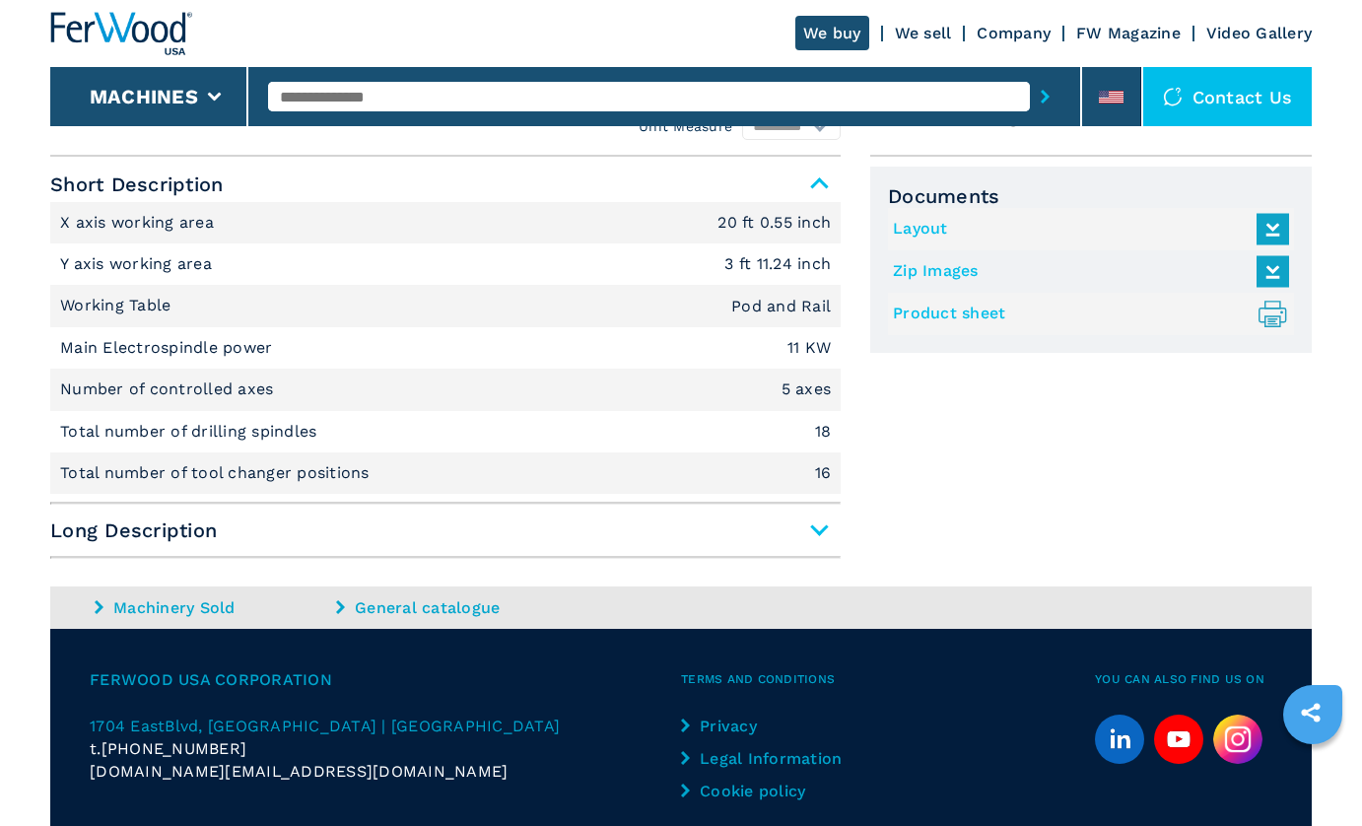
scroll to position [1255, 0]
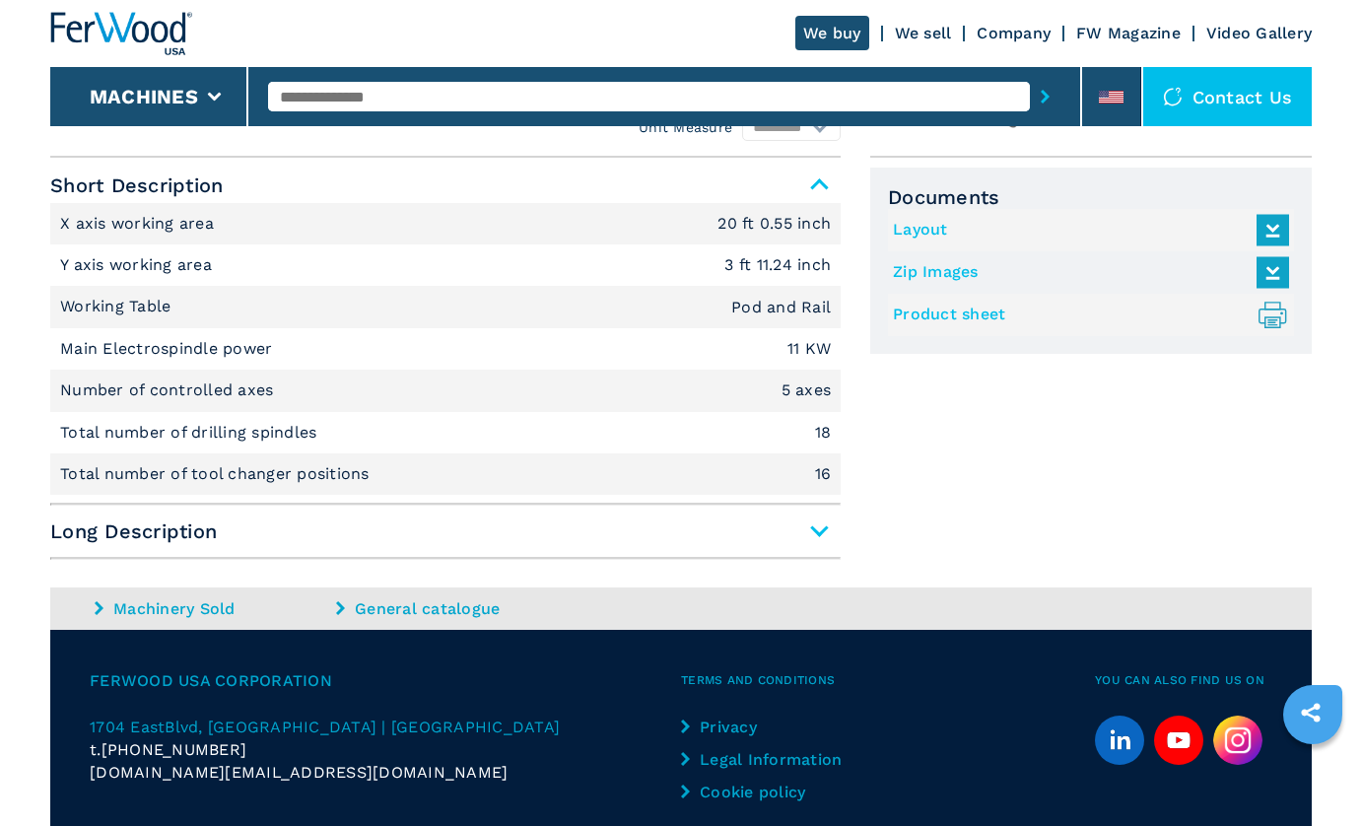
click at [819, 528] on span "Long Description" at bounding box center [445, 530] width 790 height 35
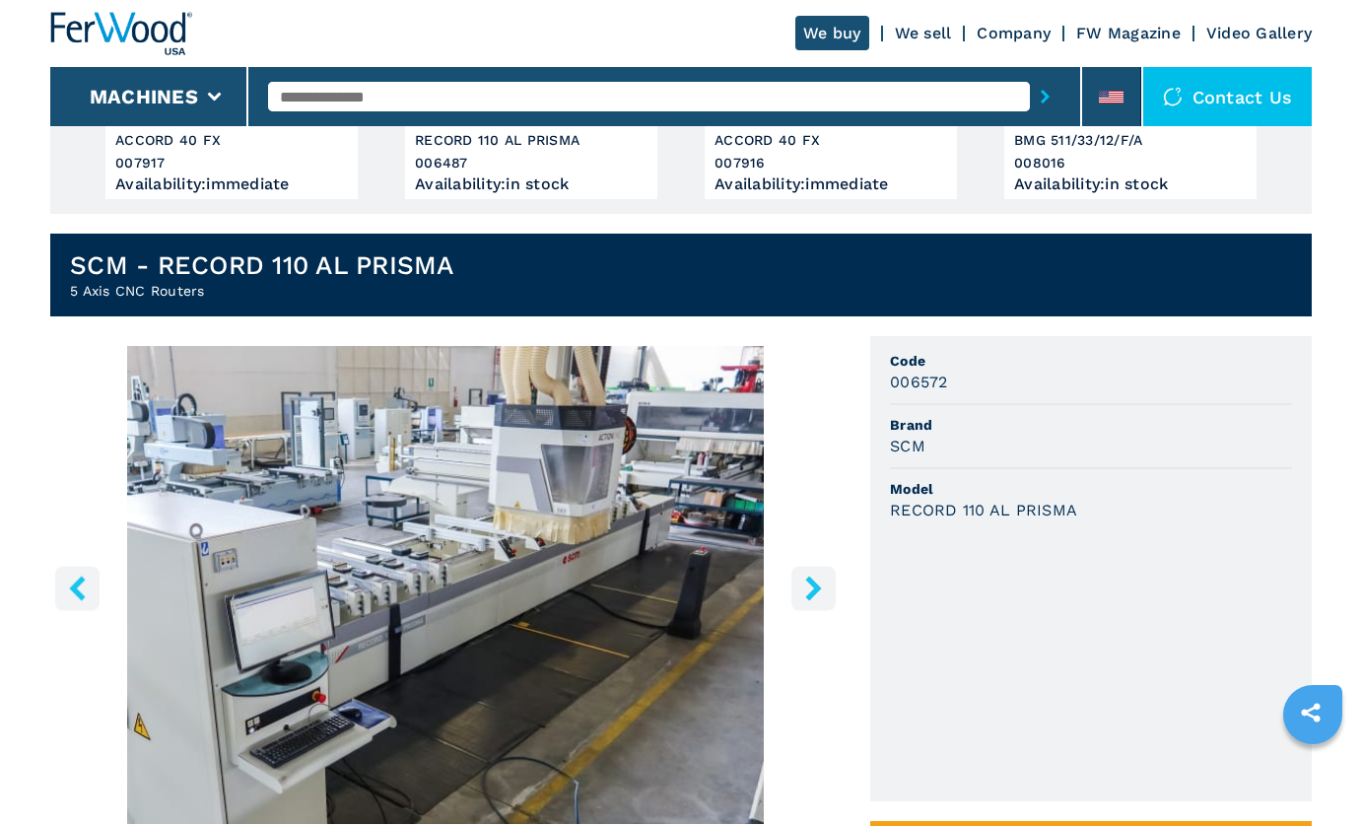
scroll to position [372, 0]
